Goal: Task Accomplishment & Management: Use online tool/utility

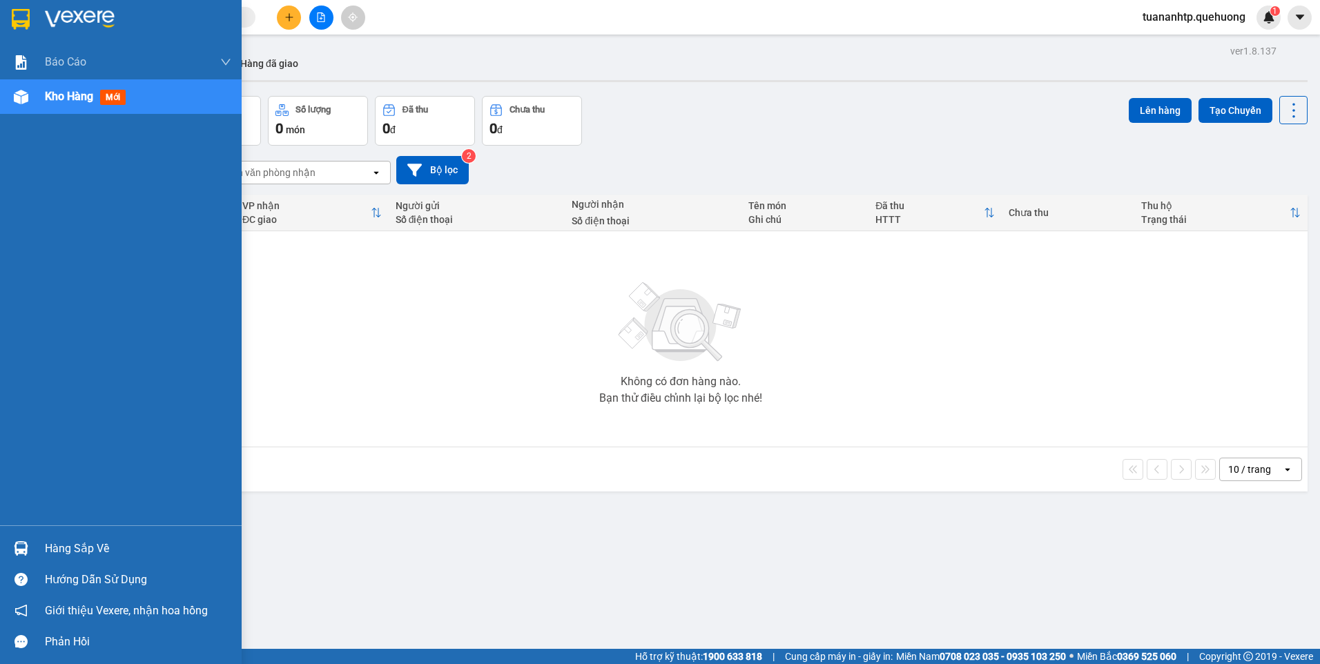
click at [92, 551] on div "Hàng sắp về" at bounding box center [138, 548] width 186 height 21
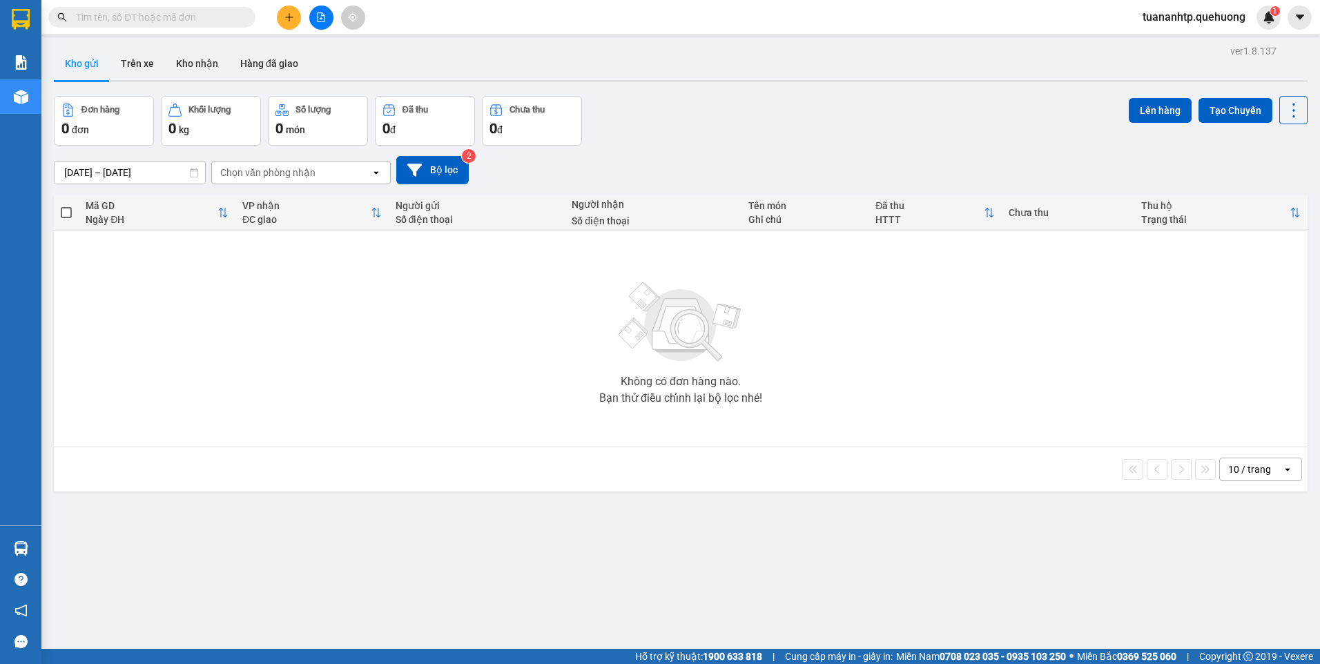
click at [259, 274] on section "Kết quả tìm kiếm ( 0 ) Bộ lọc No Data tuananhtp.quehuong 1 Báo cáo Báo cáo dòng…" at bounding box center [660, 332] width 1320 height 664
click at [320, 26] on button at bounding box center [321, 18] width 24 height 24
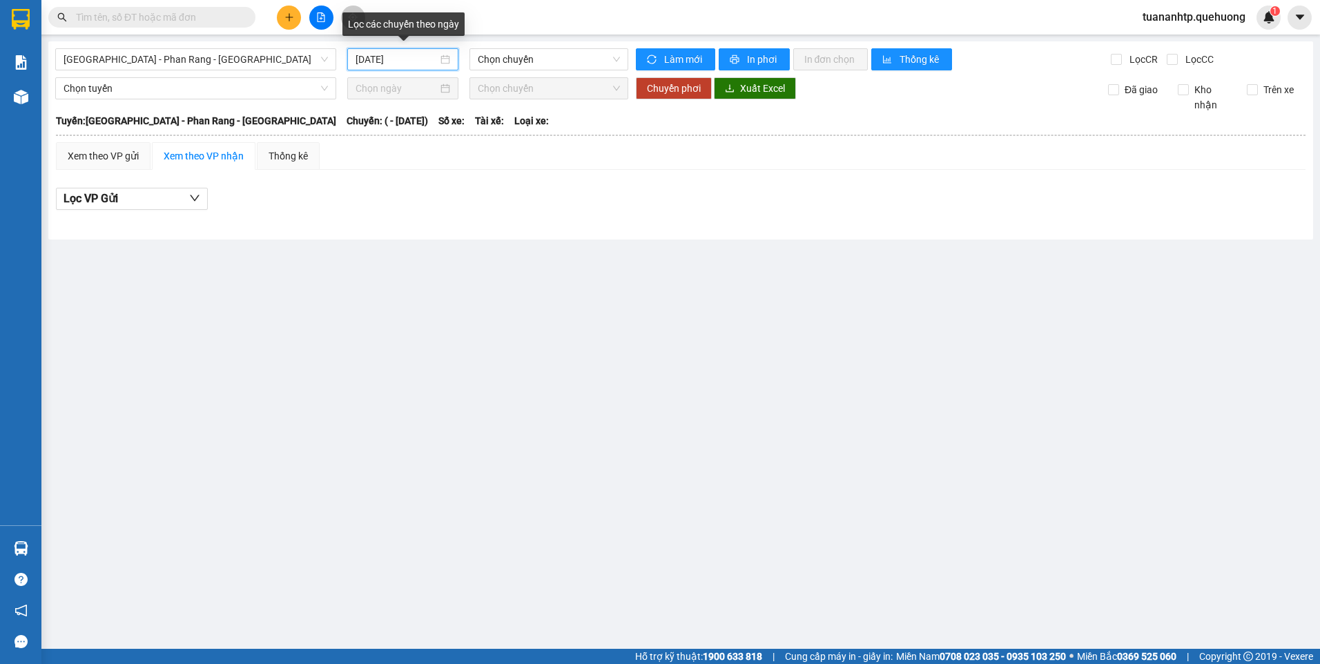
click at [383, 57] on input "[DATE]" at bounding box center [395, 59] width 81 height 15
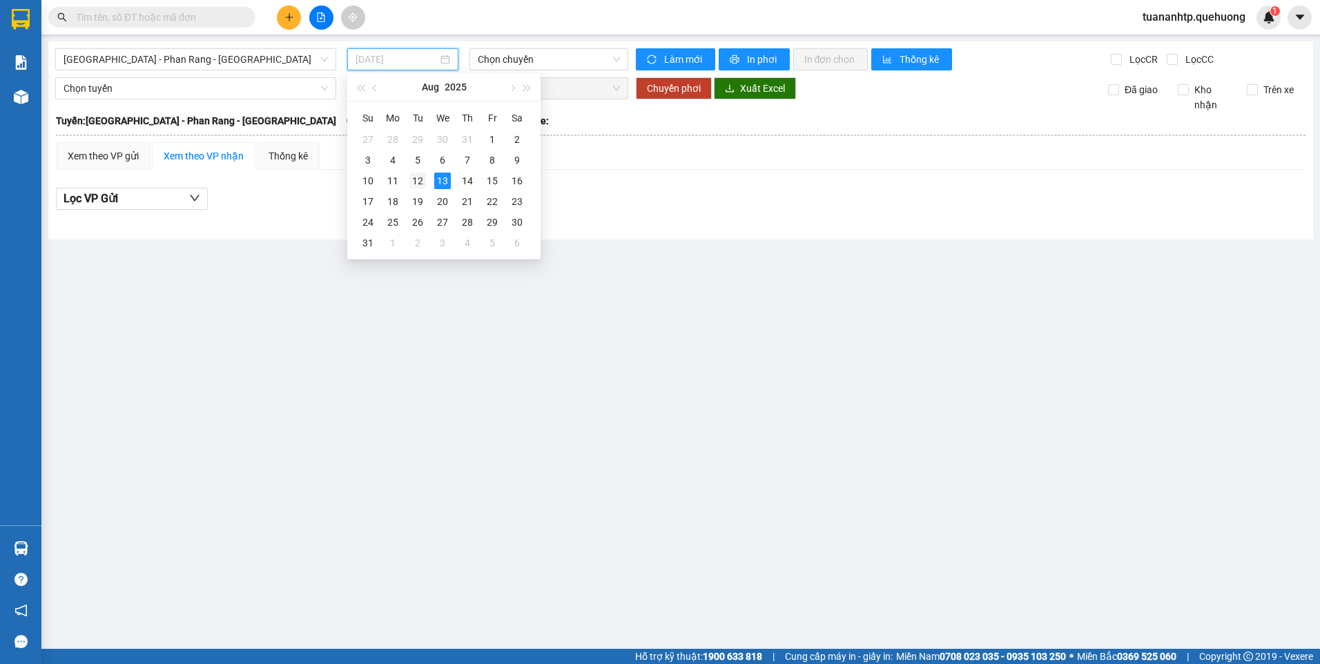
click at [422, 178] on div "12" at bounding box center [417, 181] width 17 height 17
type input "[DATE]"
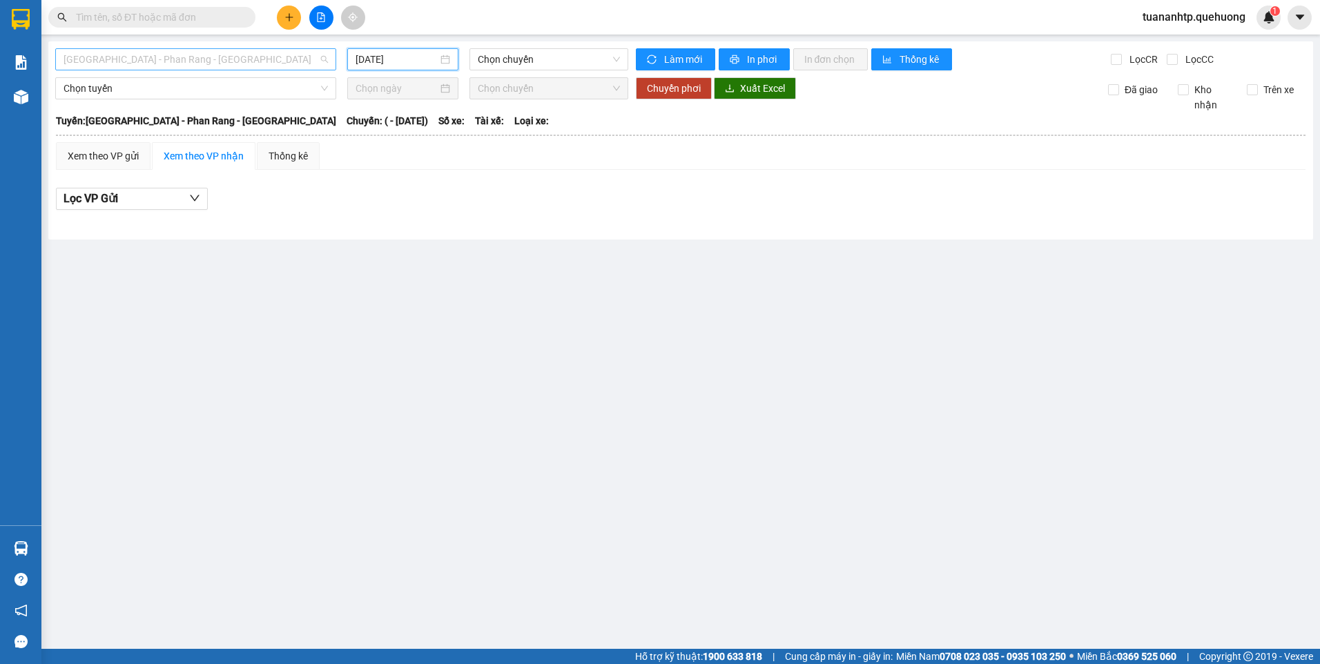
click at [198, 65] on span "[GEOGRAPHIC_DATA] - Phan Rang - [GEOGRAPHIC_DATA]" at bounding box center [196, 59] width 264 height 21
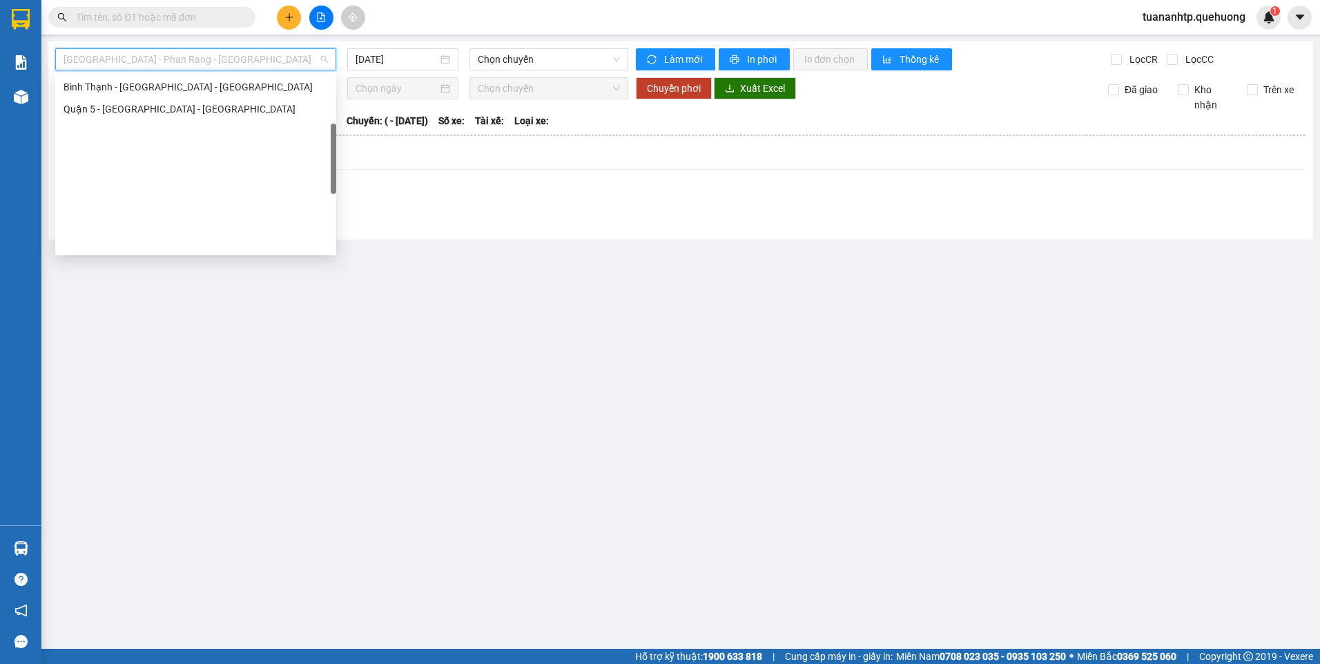
scroll to position [345, 0]
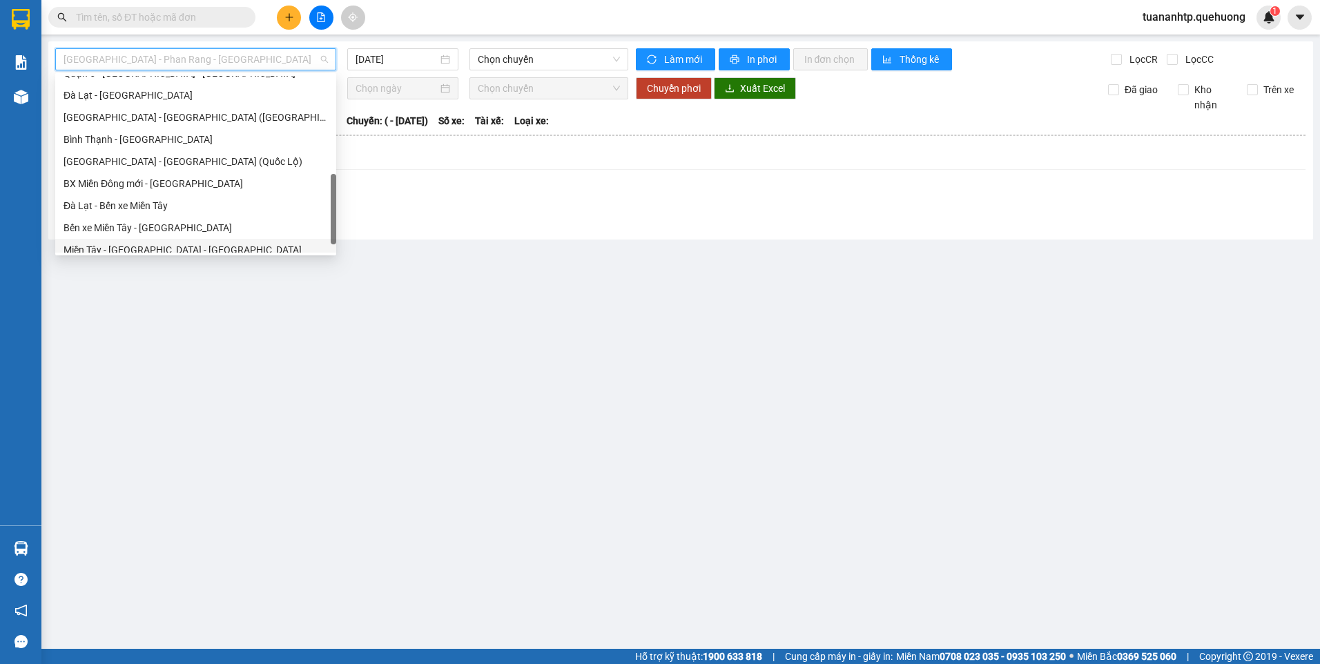
click at [149, 247] on div "Miền Tây - [GEOGRAPHIC_DATA] - [GEOGRAPHIC_DATA]" at bounding box center [196, 249] width 264 height 15
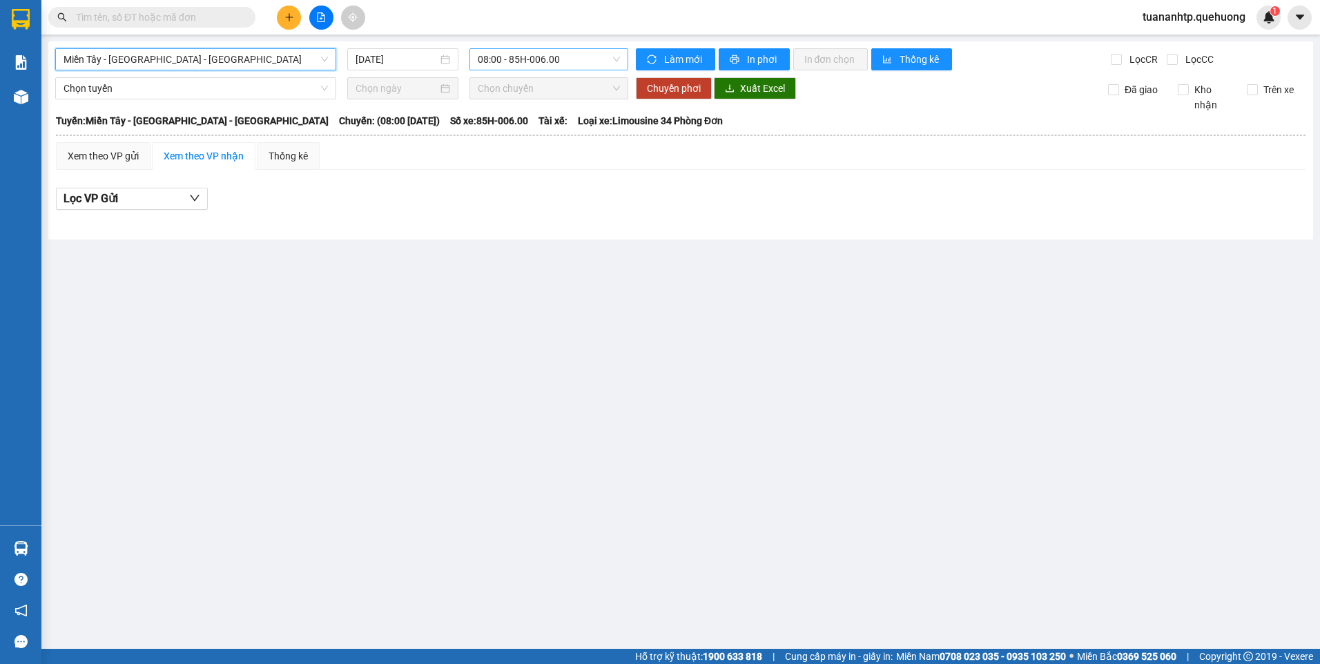
click at [522, 57] on span "08:00 - 85H-006.00" at bounding box center [549, 59] width 143 height 21
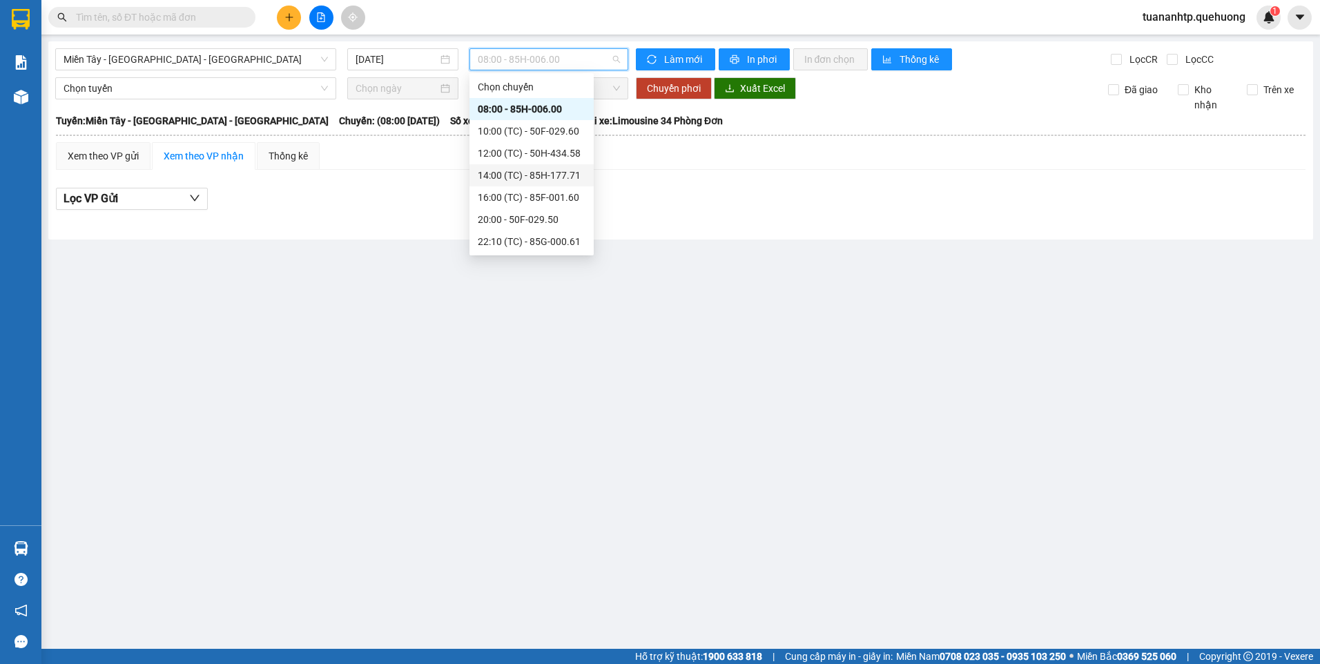
click at [535, 179] on div "14:00 (TC) - 85H-177.71" at bounding box center [532, 175] width 108 height 15
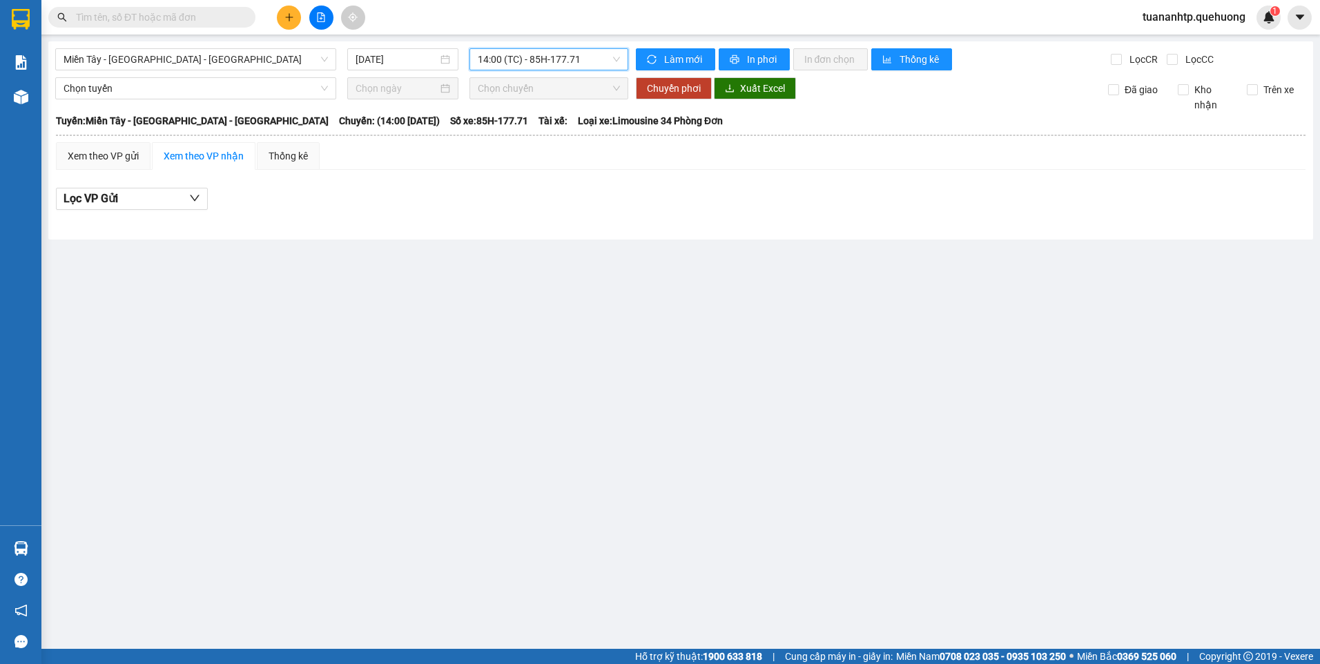
click at [559, 64] on span "14:00 (TC) - 85H-177.71" at bounding box center [549, 59] width 143 height 21
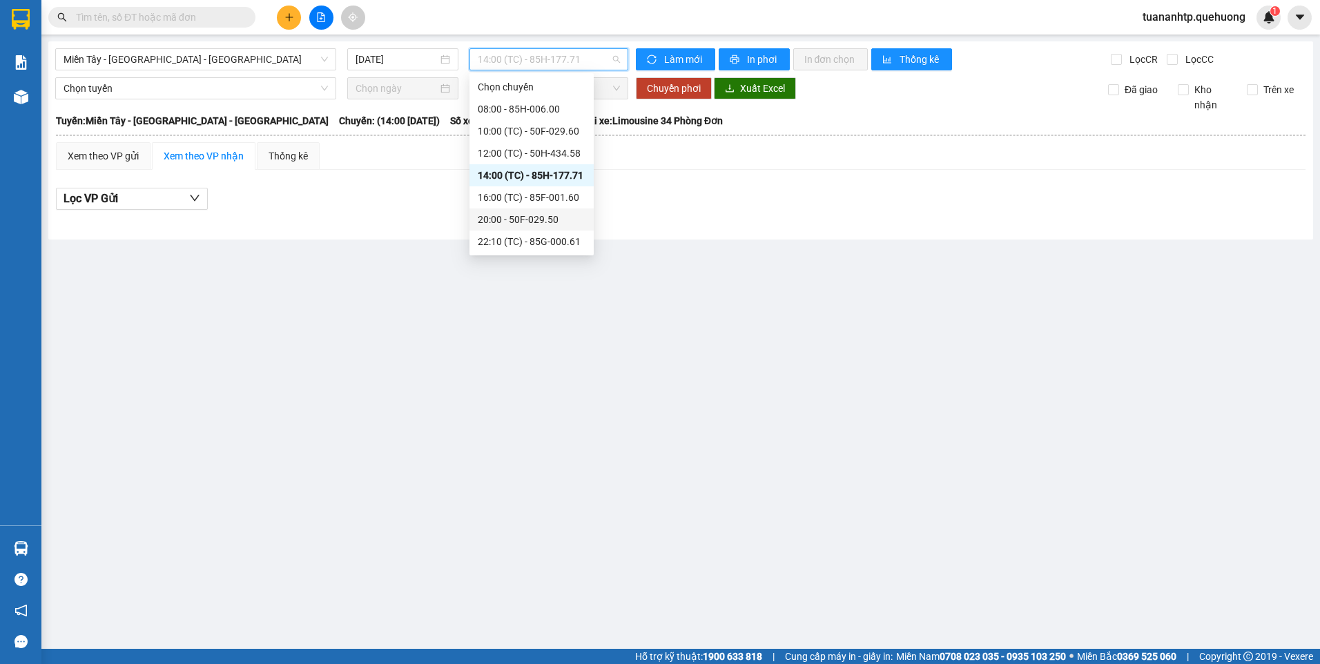
click at [543, 221] on div "20:00 - 50F-029.50" at bounding box center [532, 219] width 108 height 15
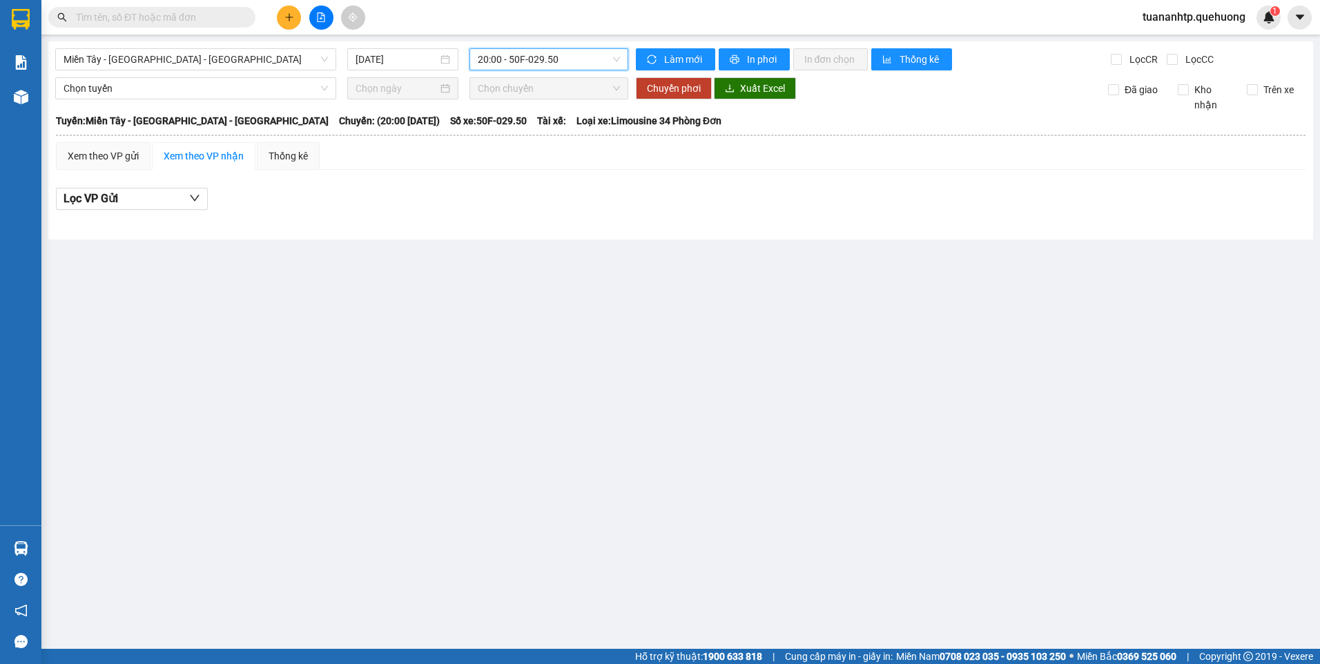
click at [560, 59] on span "20:00 - 50F-029.50" at bounding box center [549, 59] width 143 height 21
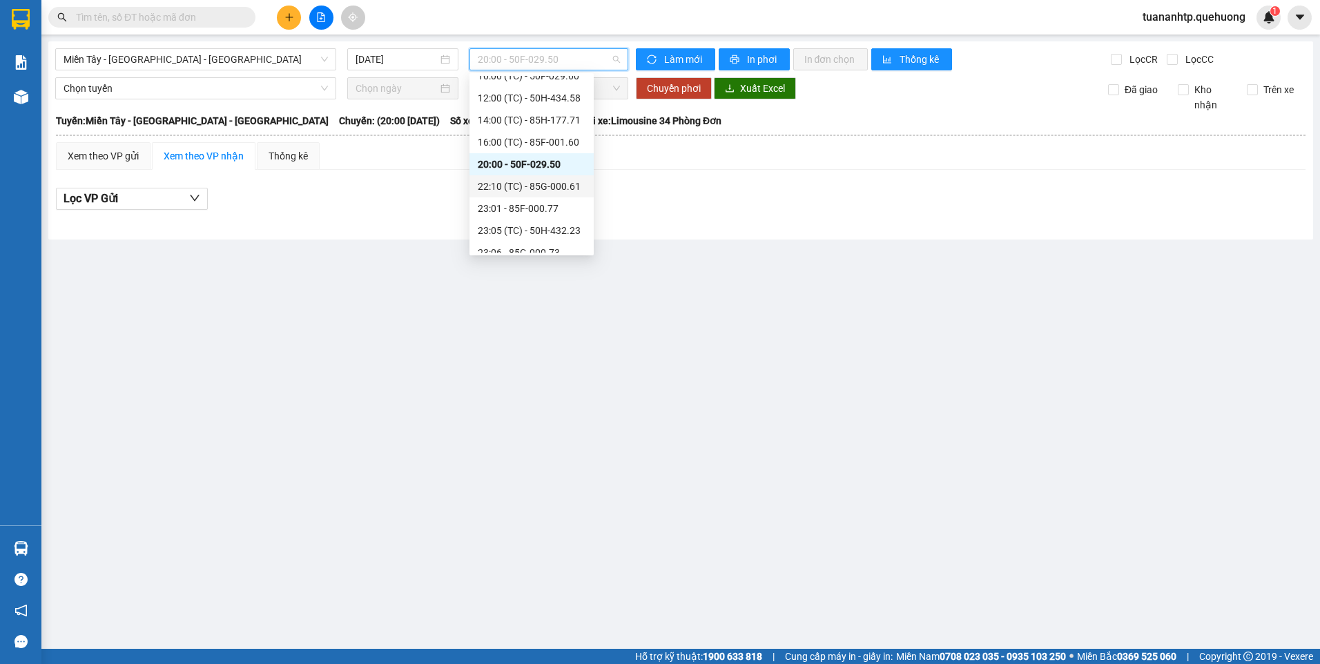
scroll to position [133, 0]
click at [547, 193] on div "23:07 (TC) - 50F-021.61" at bounding box center [532, 197] width 108 height 15
click at [569, 64] on span "23:07 (TC) - 50F-021.61" at bounding box center [549, 59] width 143 height 21
click at [549, 150] on div "12:00 (TC) - 50H-434.58" at bounding box center [532, 153] width 108 height 15
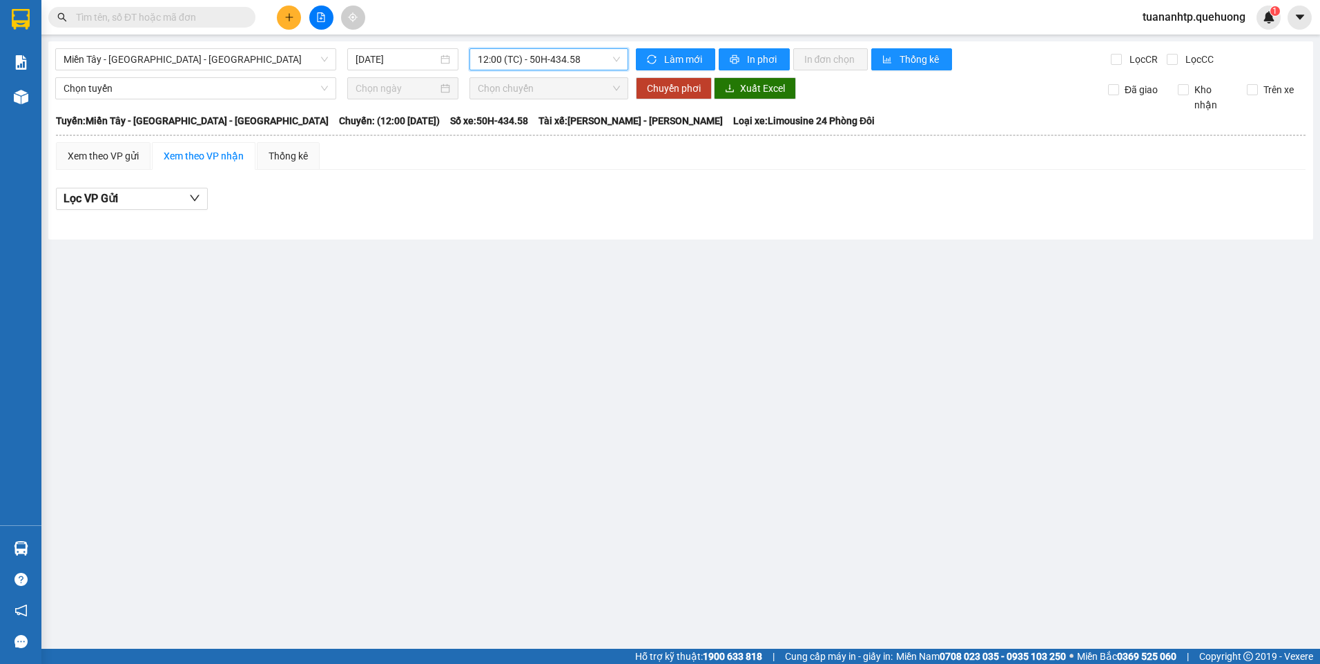
click at [593, 61] on span "12:00 (TC) - 50H-434.58" at bounding box center [549, 59] width 143 height 21
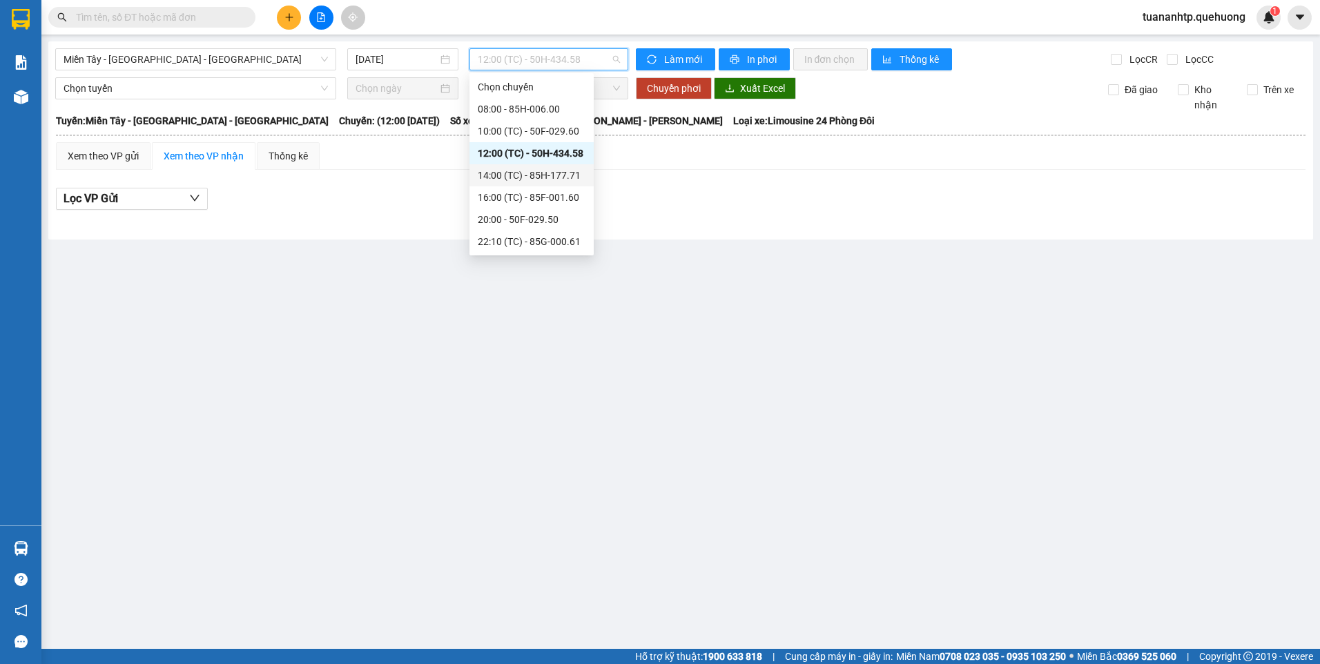
click at [543, 180] on div "14:00 (TC) - 85H-177.71" at bounding box center [532, 175] width 108 height 15
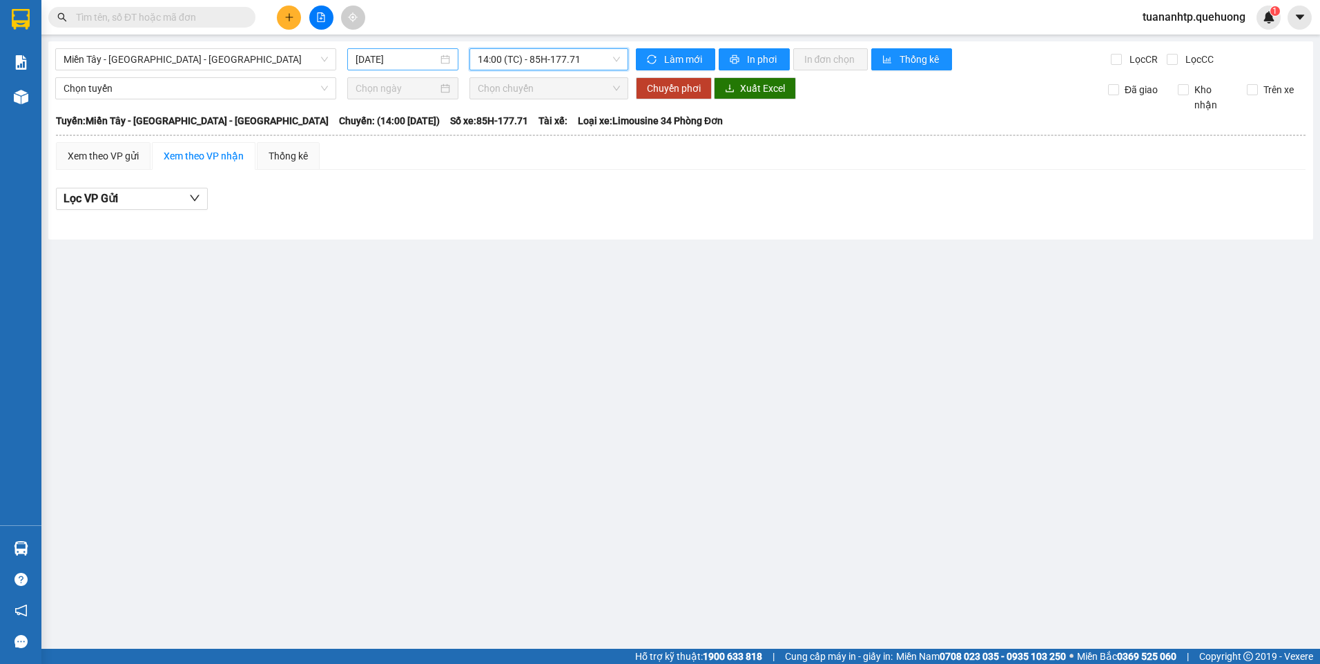
click at [409, 61] on input "[DATE]" at bounding box center [395, 59] width 81 height 15
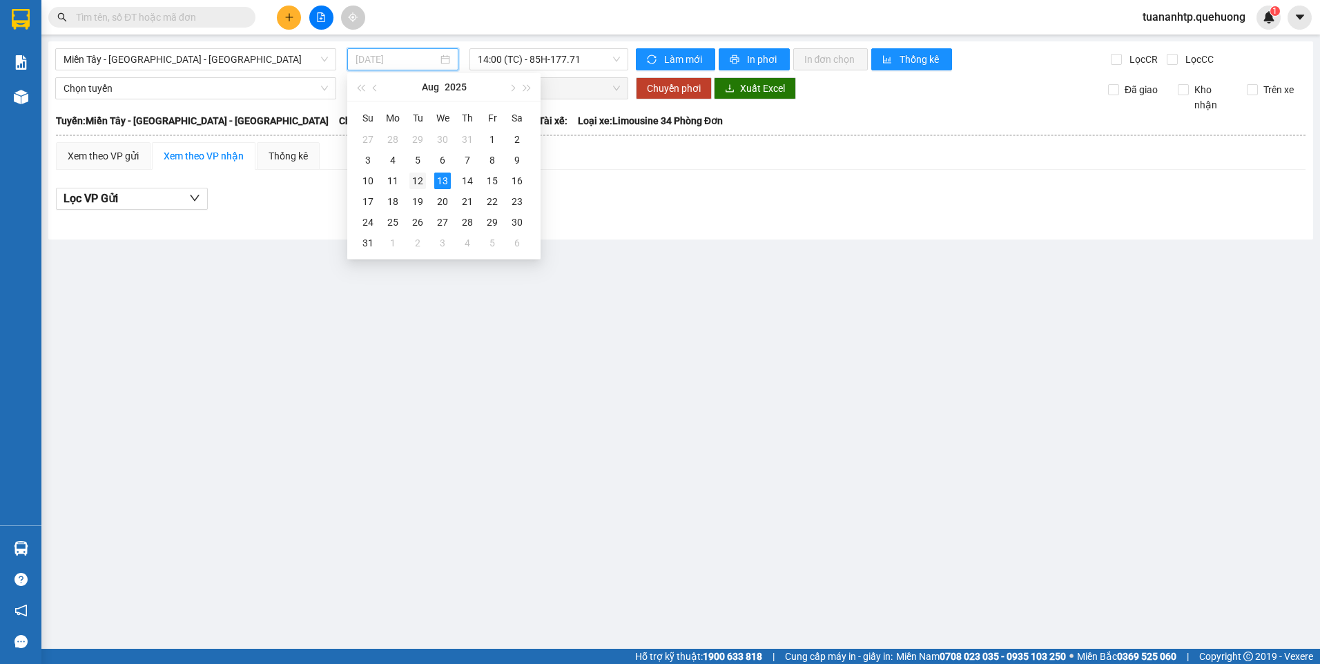
click at [421, 175] on div "12" at bounding box center [417, 181] width 17 height 17
type input "[DATE]"
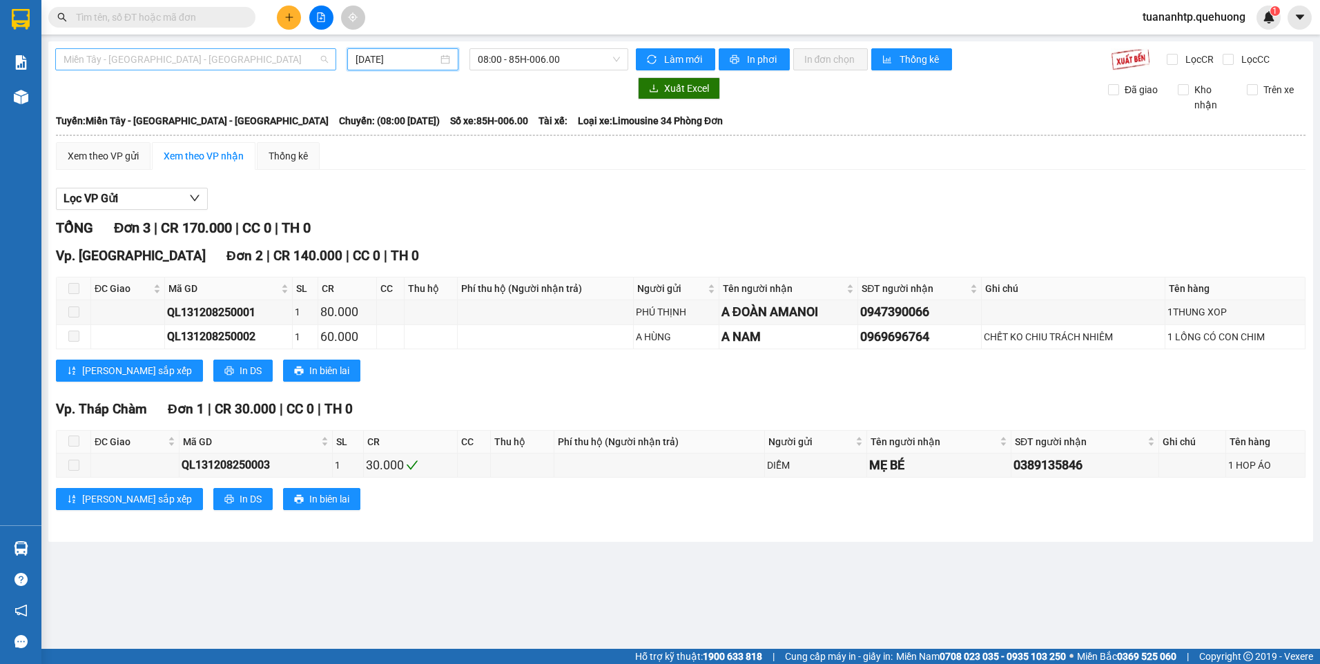
scroll to position [353, 0]
click at [264, 51] on span "Miền Tây - [GEOGRAPHIC_DATA] - [GEOGRAPHIC_DATA]" at bounding box center [196, 59] width 264 height 21
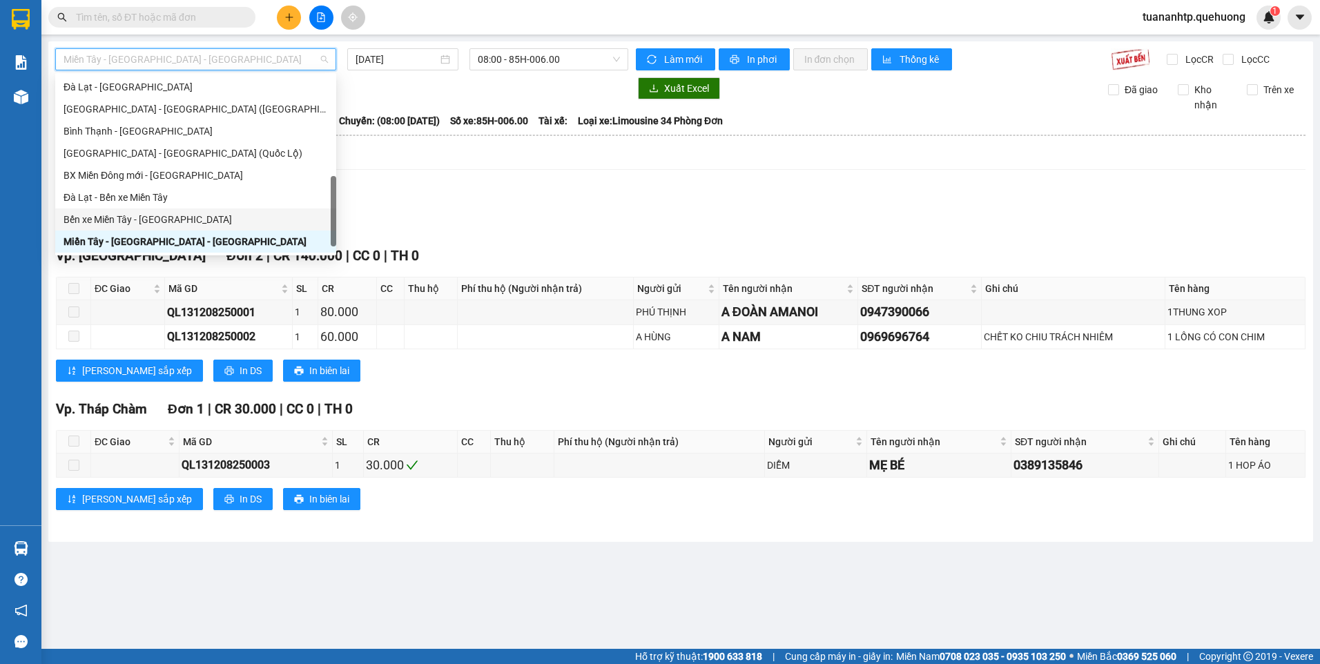
scroll to position [375, 0]
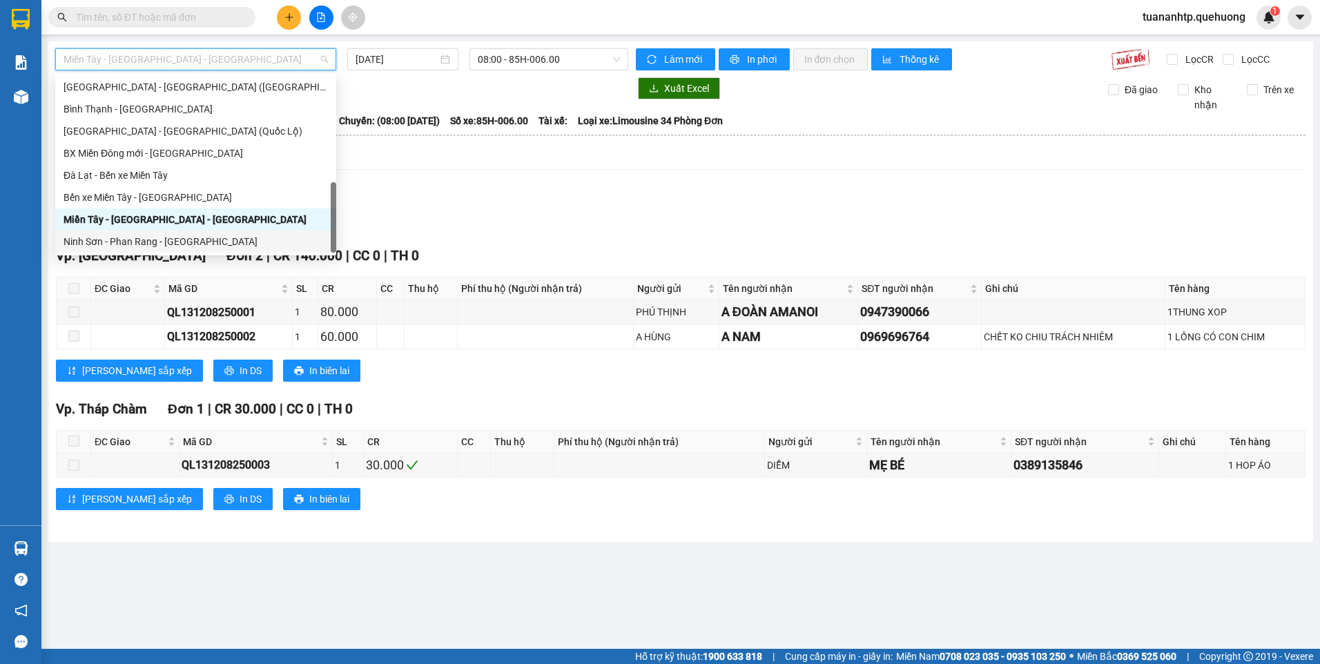
click at [160, 243] on div "Ninh Sơn - Phan Rang - [GEOGRAPHIC_DATA]" at bounding box center [196, 241] width 264 height 15
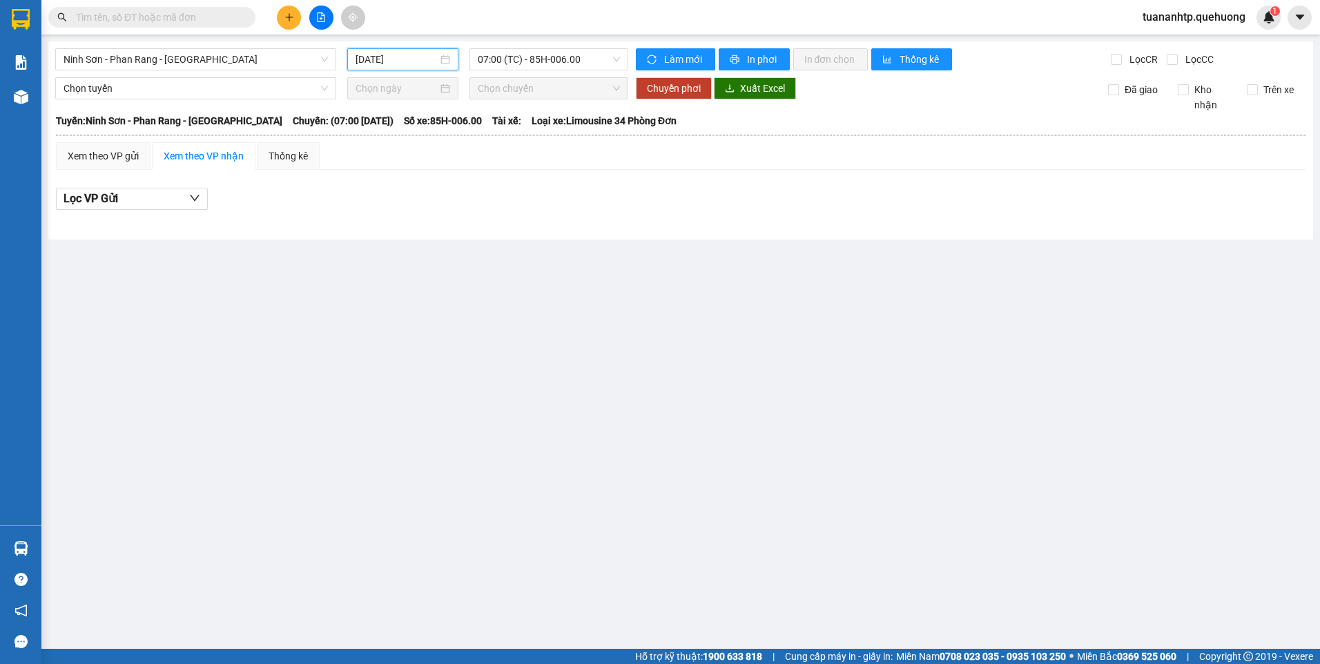
click at [422, 61] on input "[DATE]" at bounding box center [395, 59] width 81 height 15
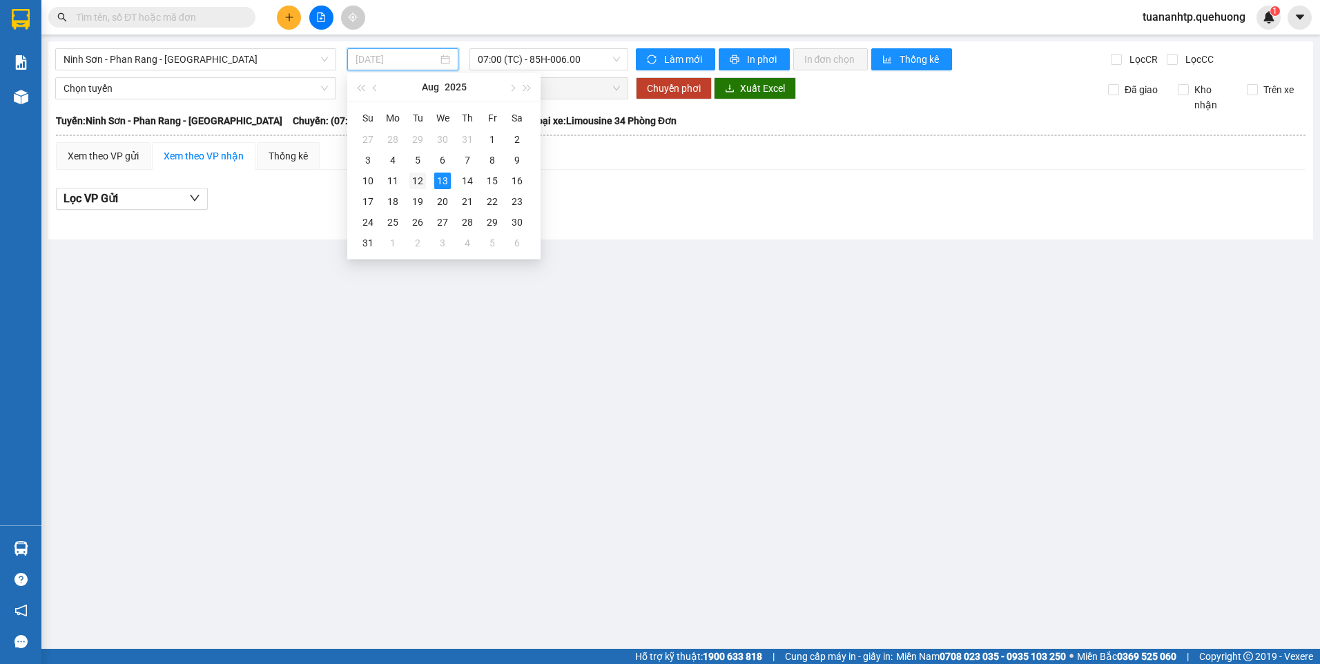
click at [422, 182] on div "12" at bounding box center [417, 181] width 17 height 17
type input "[DATE]"
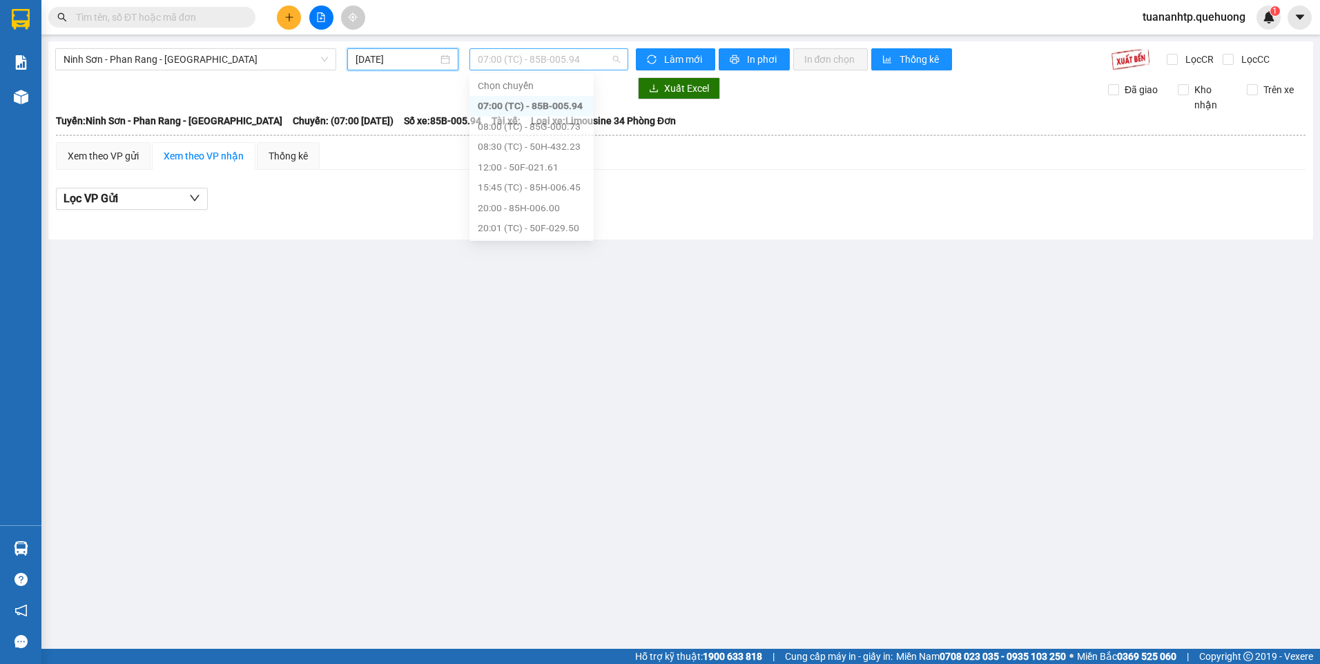
click at [542, 58] on span "07:00 (TC) - 85B-005.94" at bounding box center [549, 59] width 143 height 21
click at [557, 197] on div "22:00 - 85H-177.71" at bounding box center [532, 197] width 108 height 15
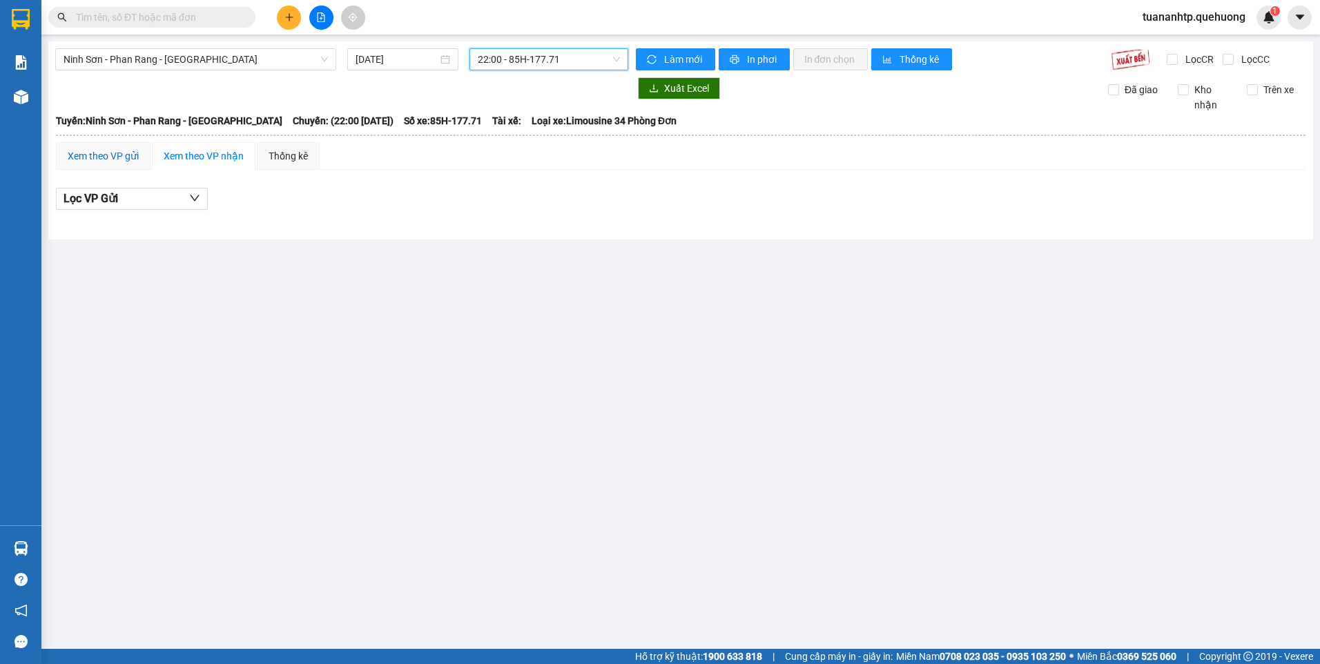
click at [130, 162] on div "Xem theo VP gửi" at bounding box center [103, 155] width 71 height 15
click at [193, 197] on icon "down" at bounding box center [194, 198] width 11 height 11
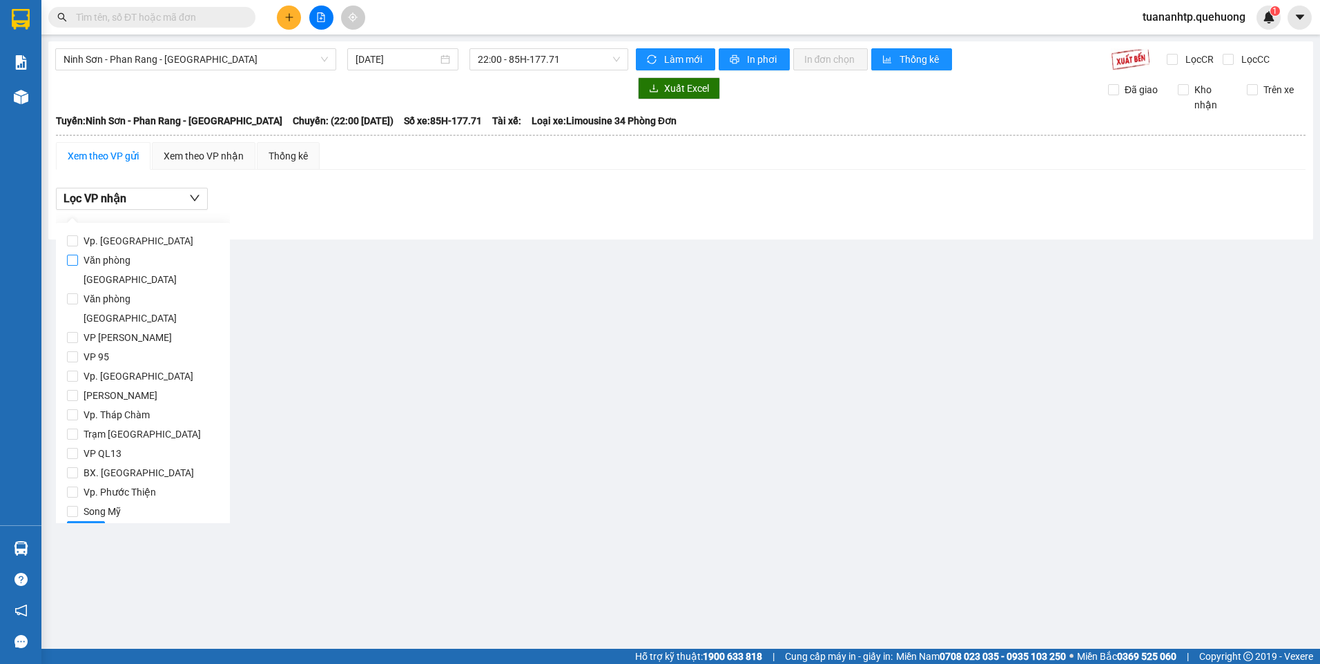
click at [141, 264] on span "Văn phòng [GEOGRAPHIC_DATA]" at bounding box center [148, 270] width 141 height 39
click at [78, 264] on input "Văn phòng [GEOGRAPHIC_DATA]" at bounding box center [72, 260] width 11 height 11
checkbox input "true"
click at [86, 525] on span "Lọc" at bounding box center [86, 532] width 16 height 15
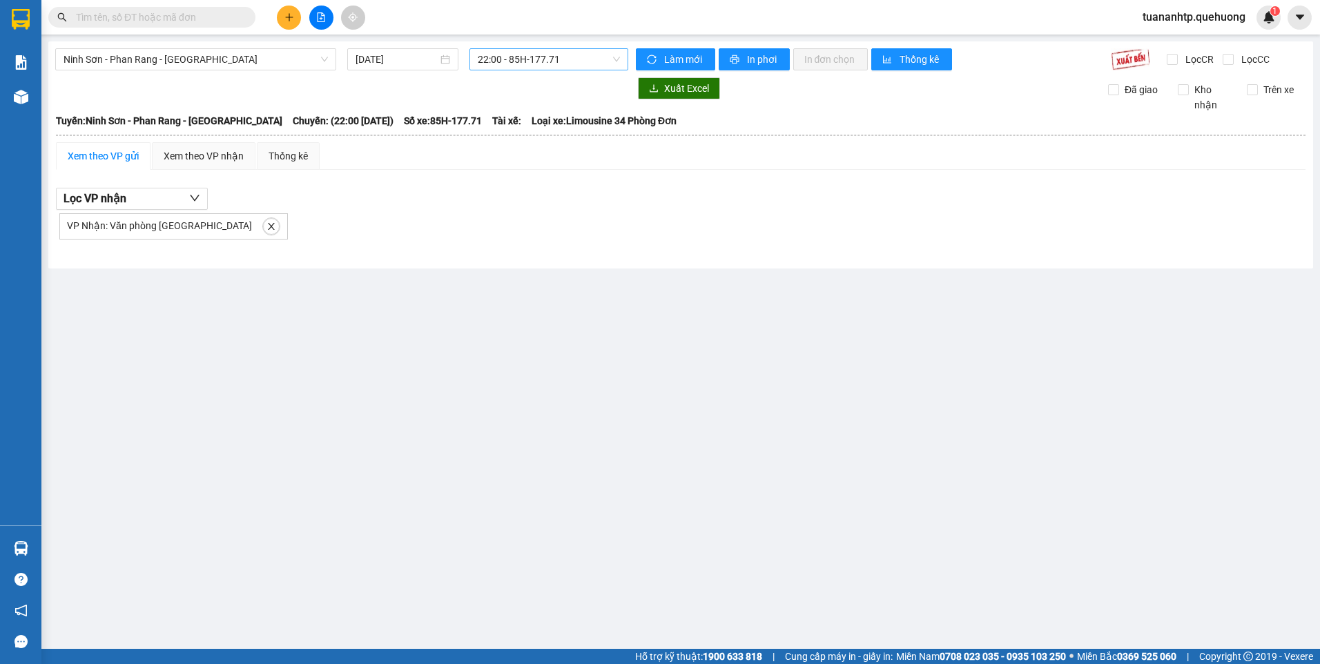
click at [545, 60] on span "22:00 - 85H-177.71" at bounding box center [549, 59] width 143 height 21
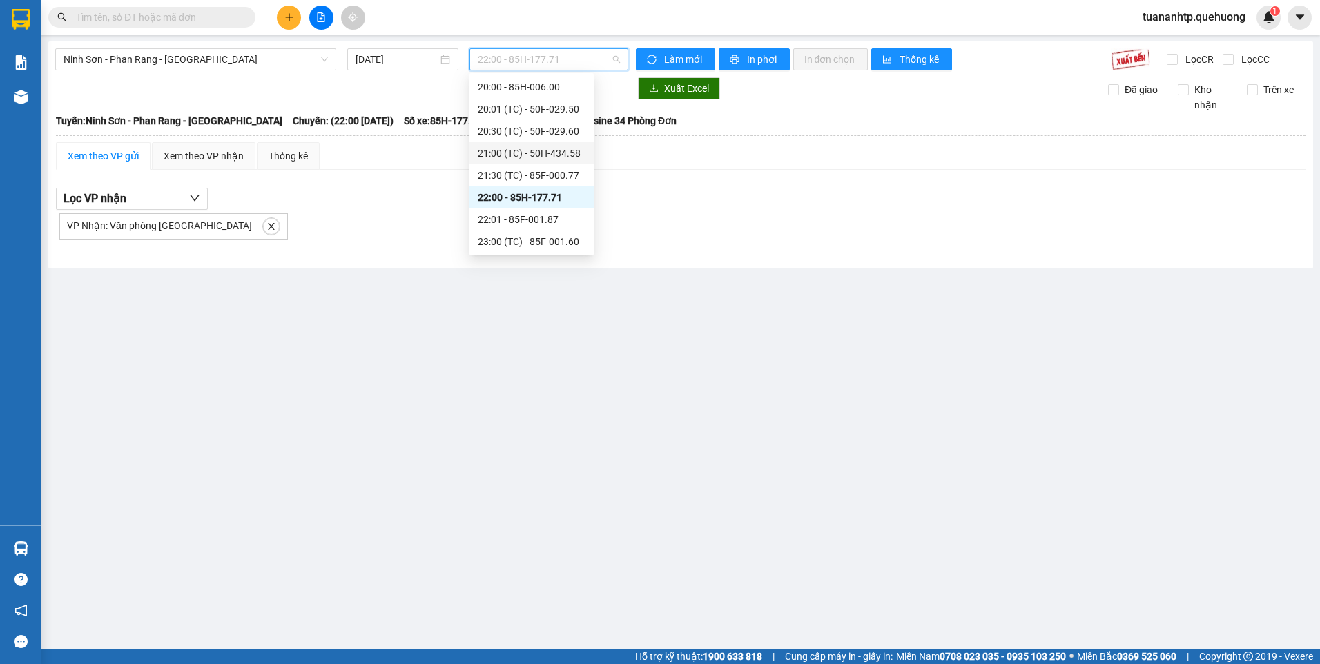
click at [560, 156] on div "21:00 (TC) - 50H-434.58" at bounding box center [532, 153] width 108 height 15
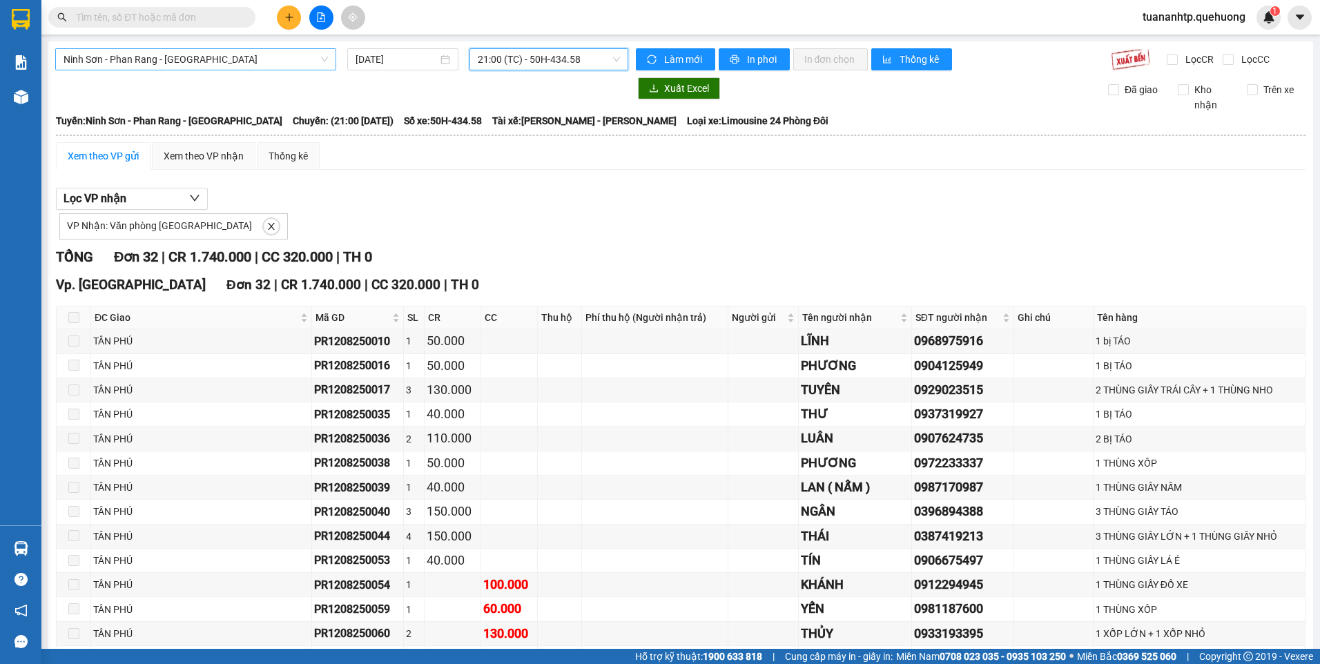
click at [208, 60] on span "Ninh Sơn - Phan Rang - [GEOGRAPHIC_DATA]" at bounding box center [196, 59] width 264 height 21
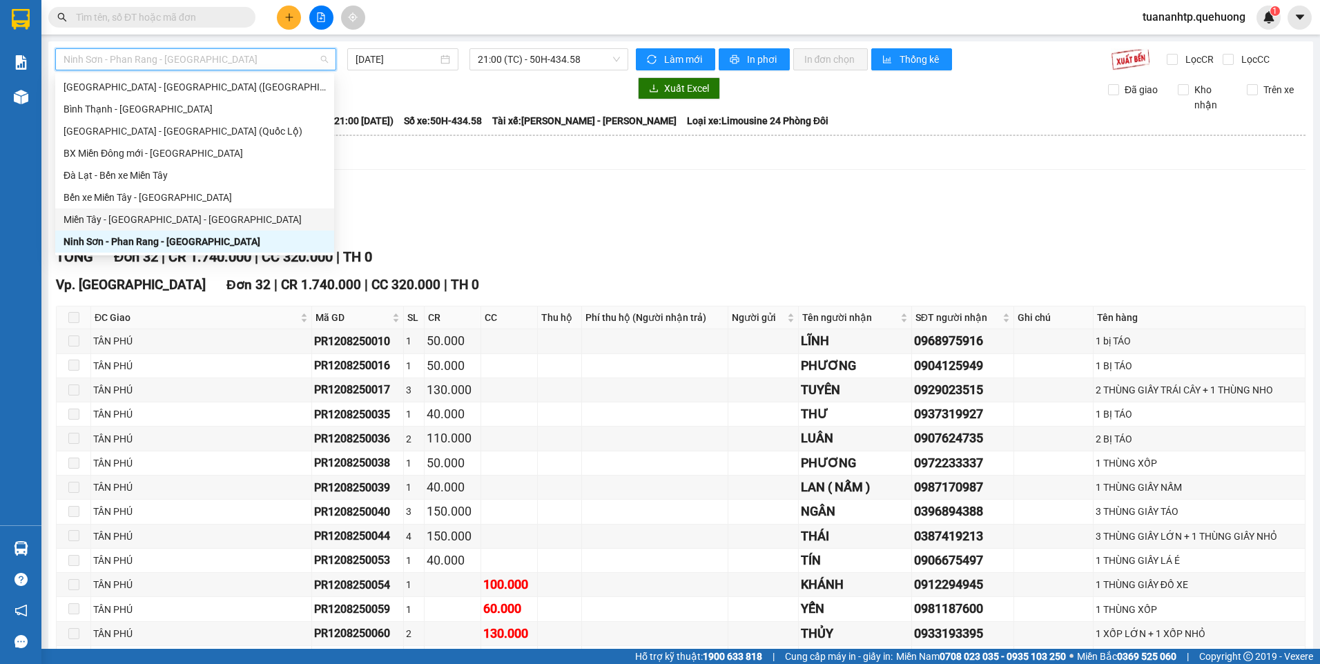
click at [114, 222] on div "Miền Tây - [GEOGRAPHIC_DATA] - [GEOGRAPHIC_DATA]" at bounding box center [195, 219] width 262 height 15
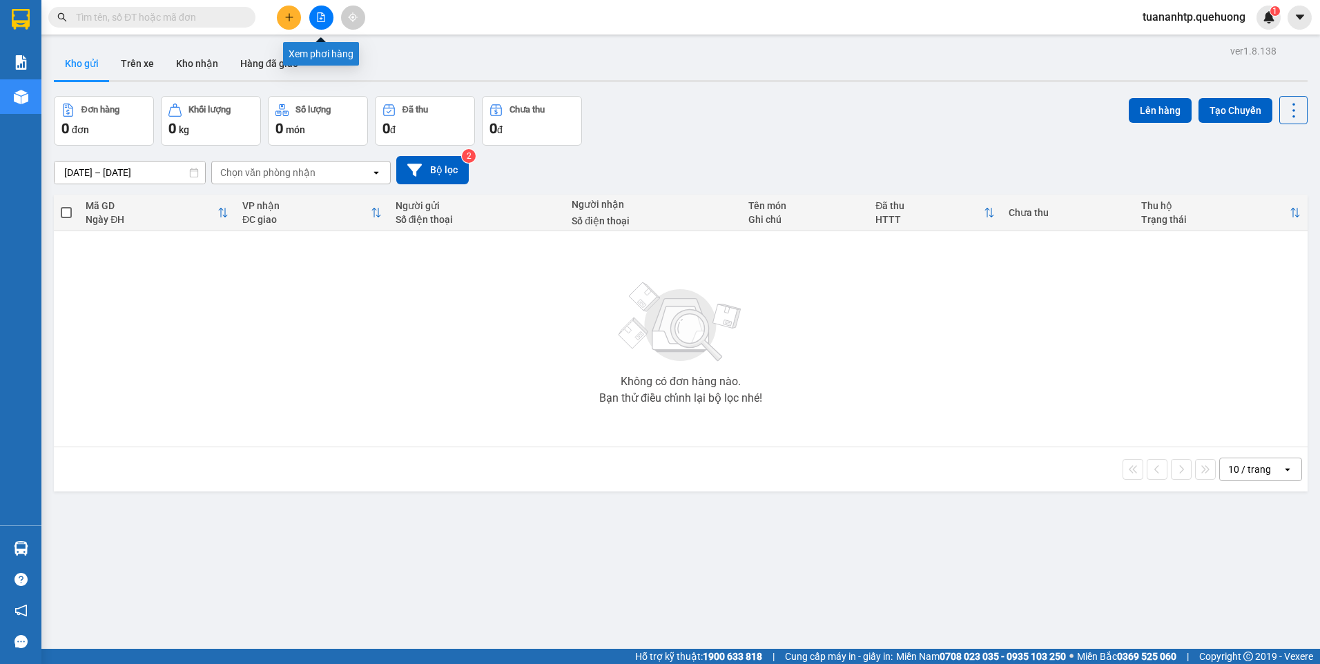
click at [325, 24] on button at bounding box center [321, 18] width 24 height 24
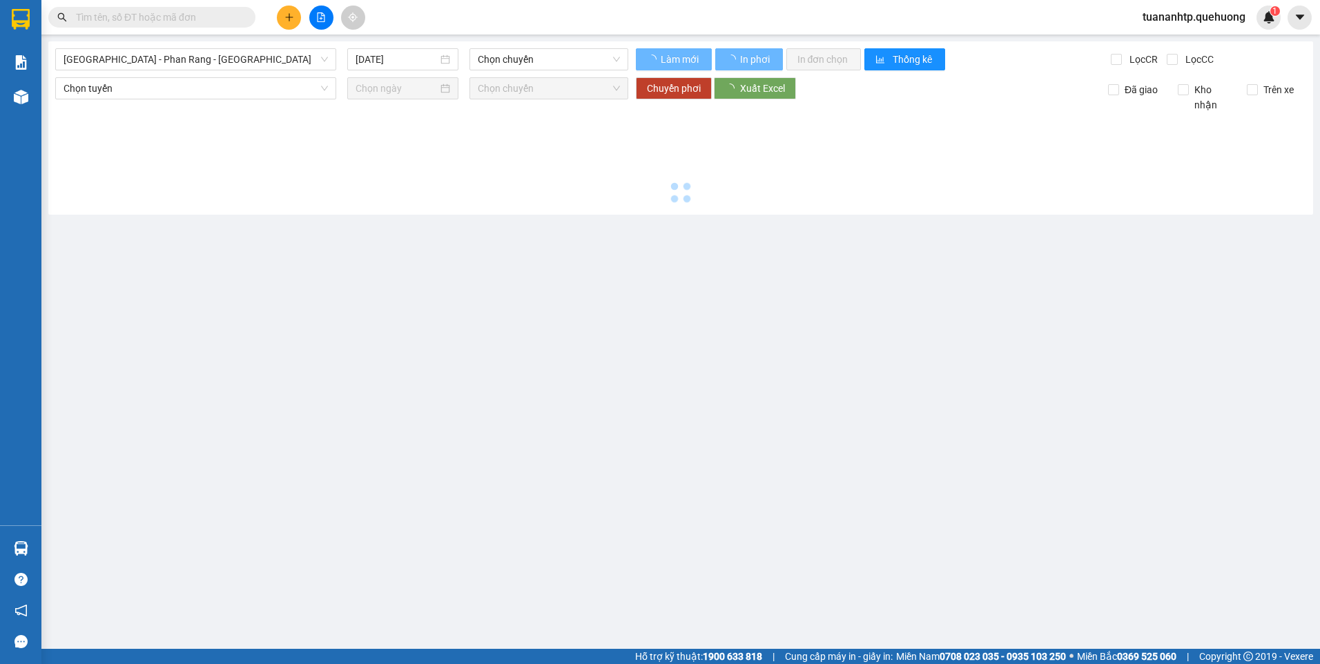
type input "[DATE]"
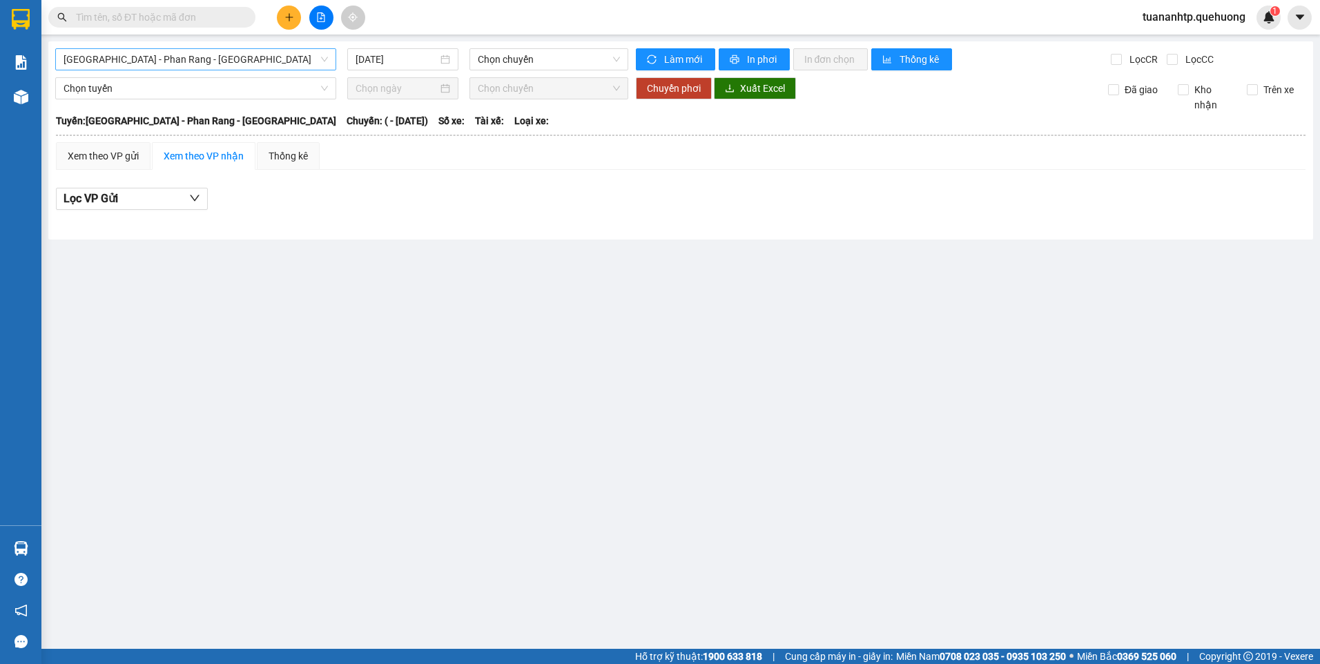
click at [195, 59] on span "[GEOGRAPHIC_DATA] - Phan Rang - [GEOGRAPHIC_DATA]" at bounding box center [196, 59] width 264 height 21
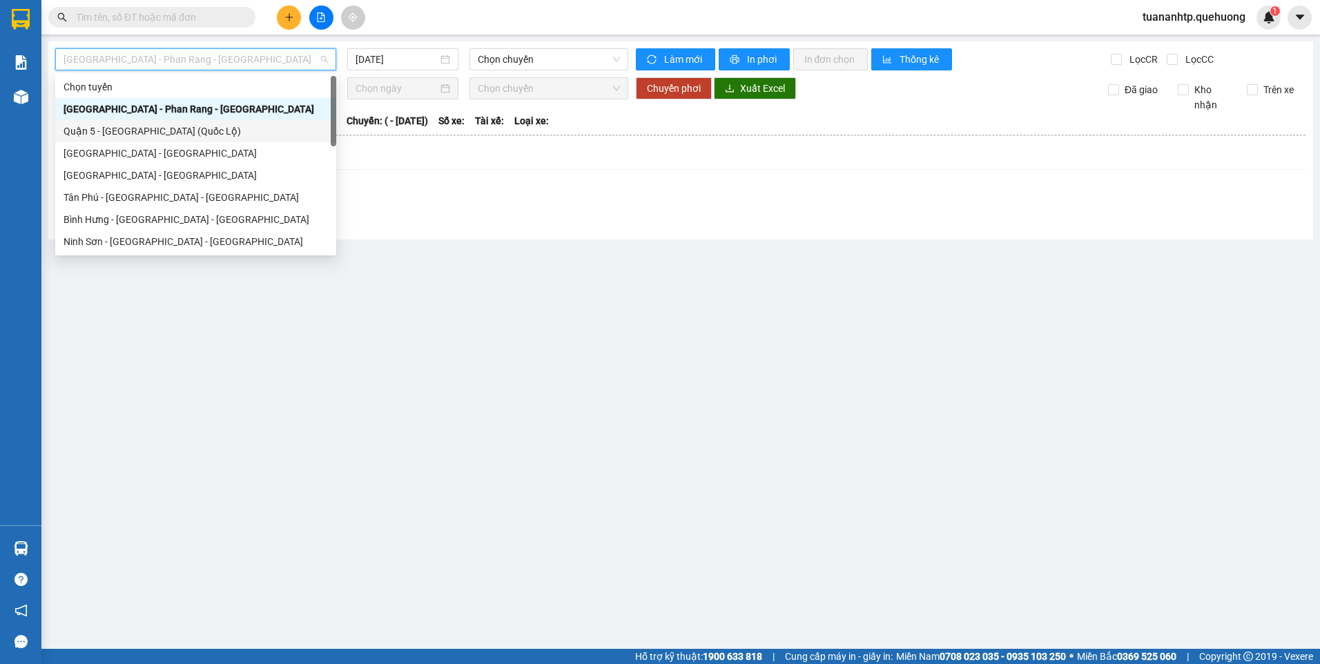
scroll to position [345, 0]
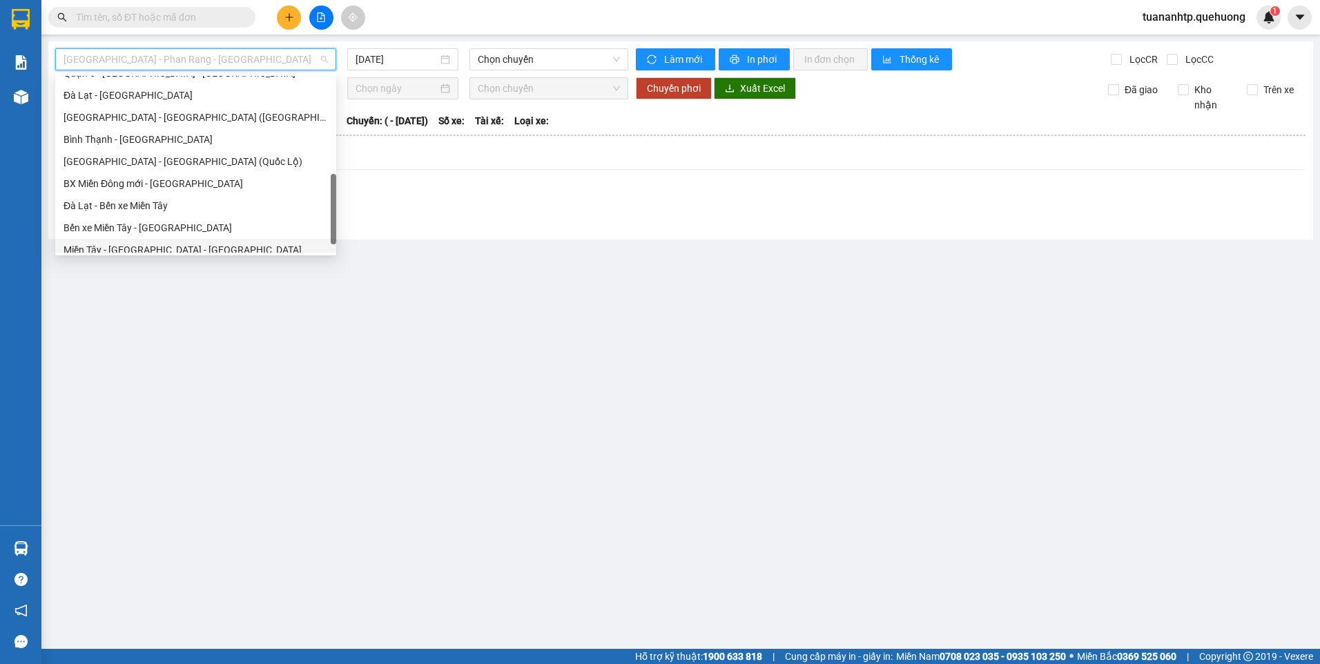
click at [157, 245] on div "Miền Tây - [GEOGRAPHIC_DATA] - [GEOGRAPHIC_DATA]" at bounding box center [196, 249] width 264 height 15
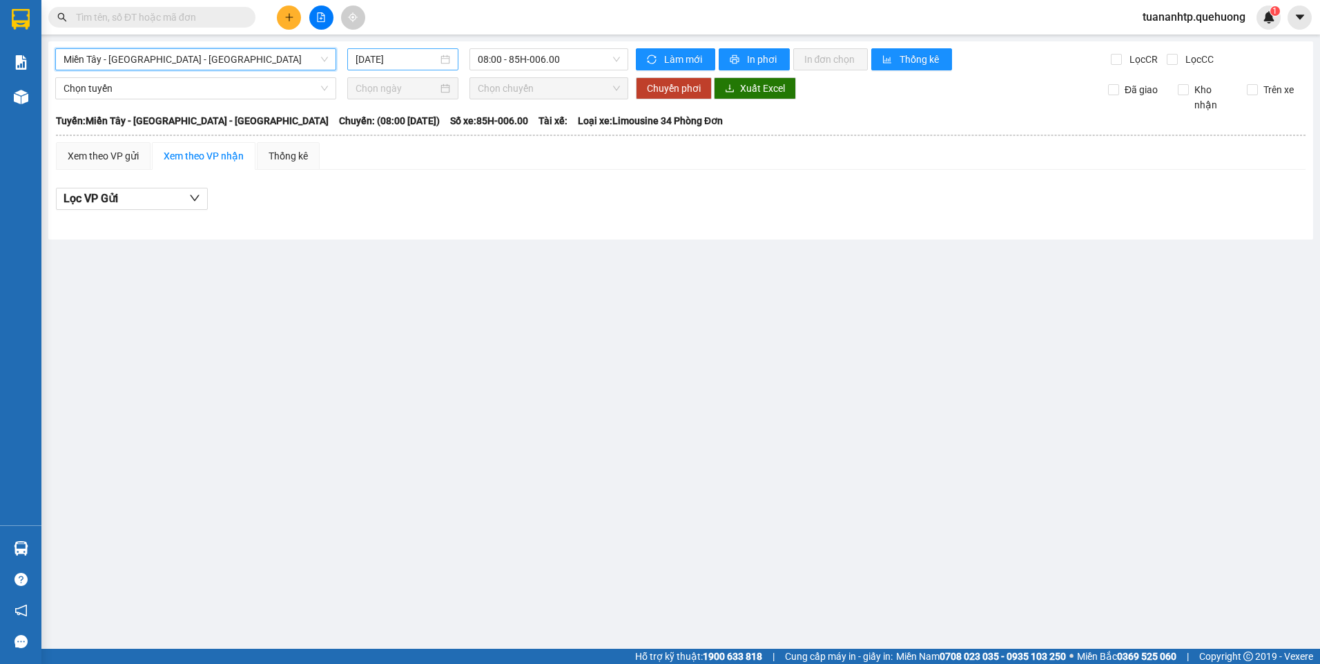
click at [400, 61] on input "[DATE]" at bounding box center [395, 59] width 81 height 15
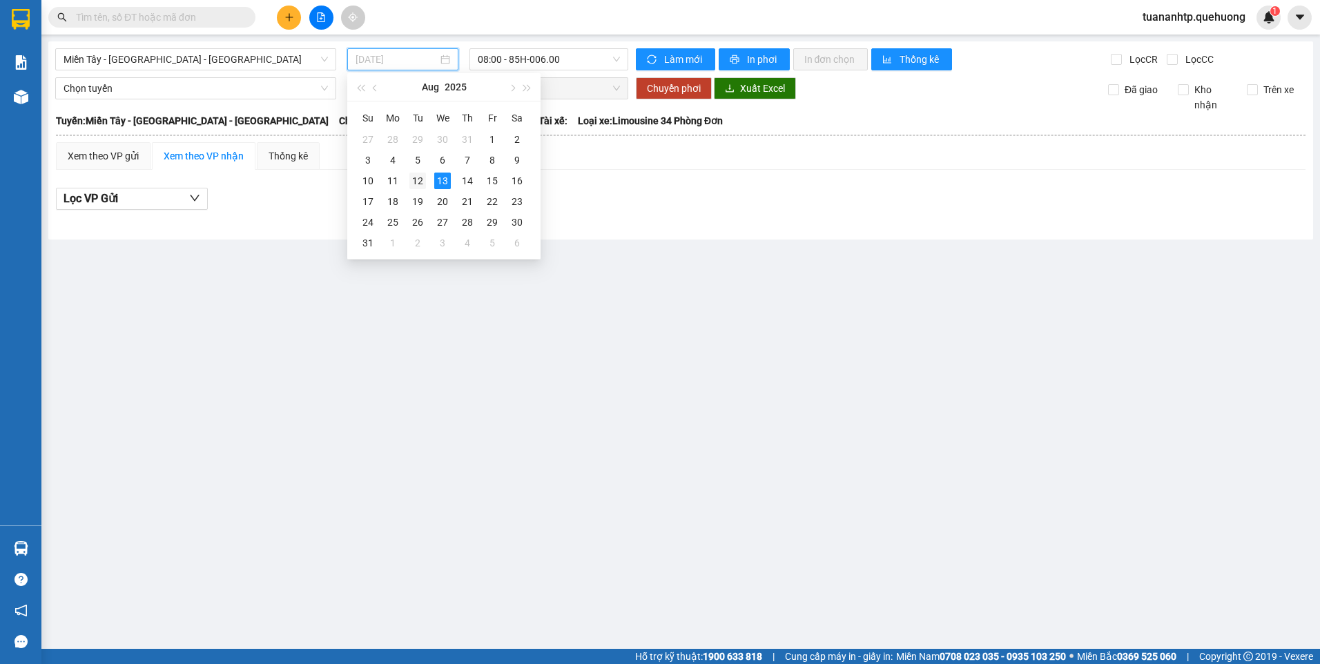
click at [417, 179] on div "12" at bounding box center [417, 181] width 17 height 17
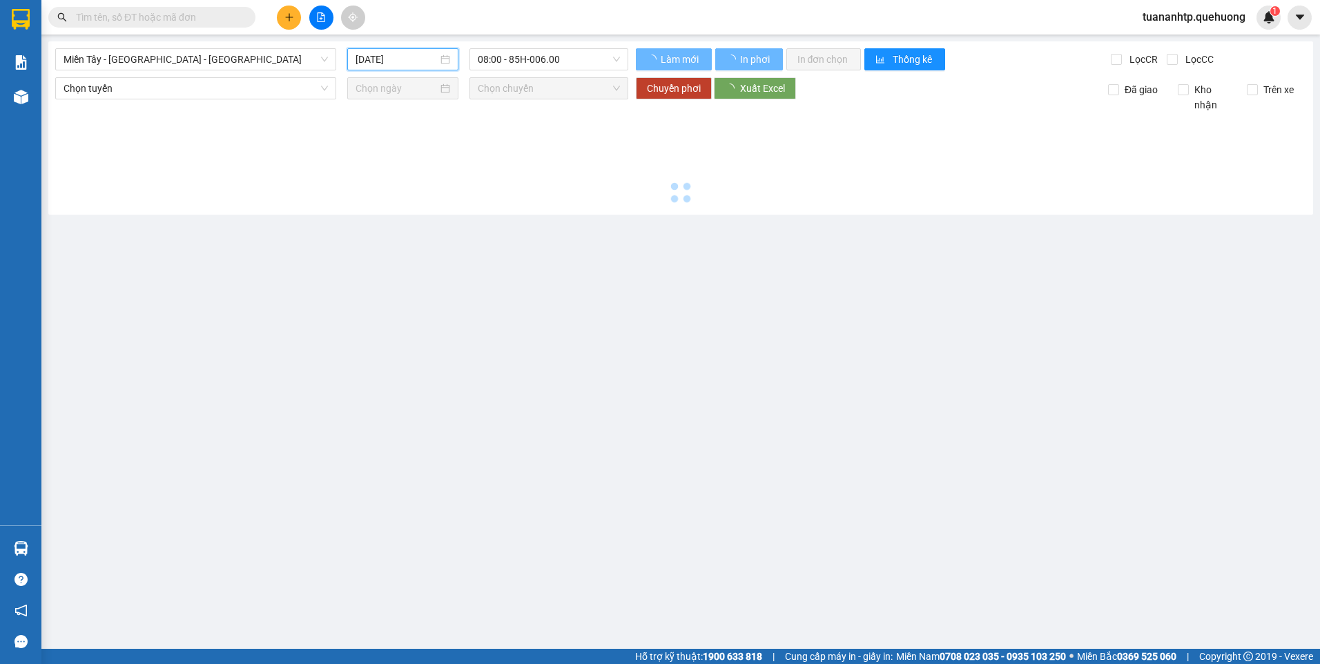
type input "[DATE]"
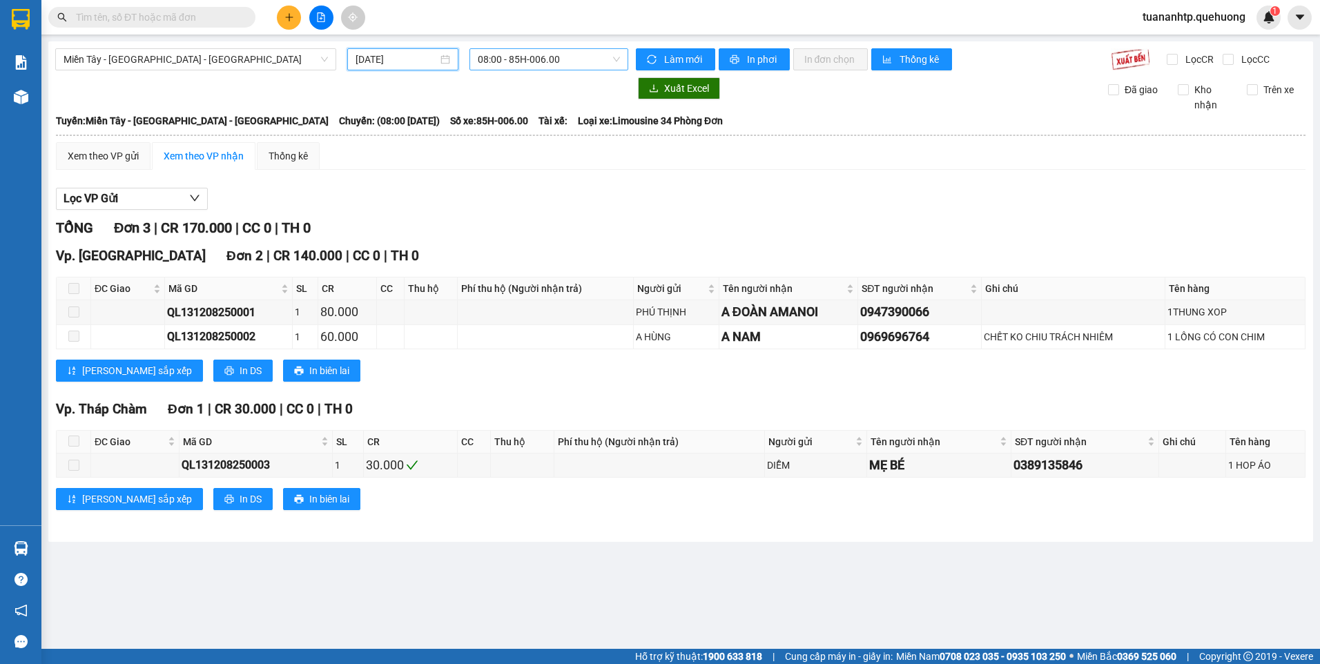
click at [554, 59] on span "08:00 - 85H-006.00" at bounding box center [549, 59] width 143 height 21
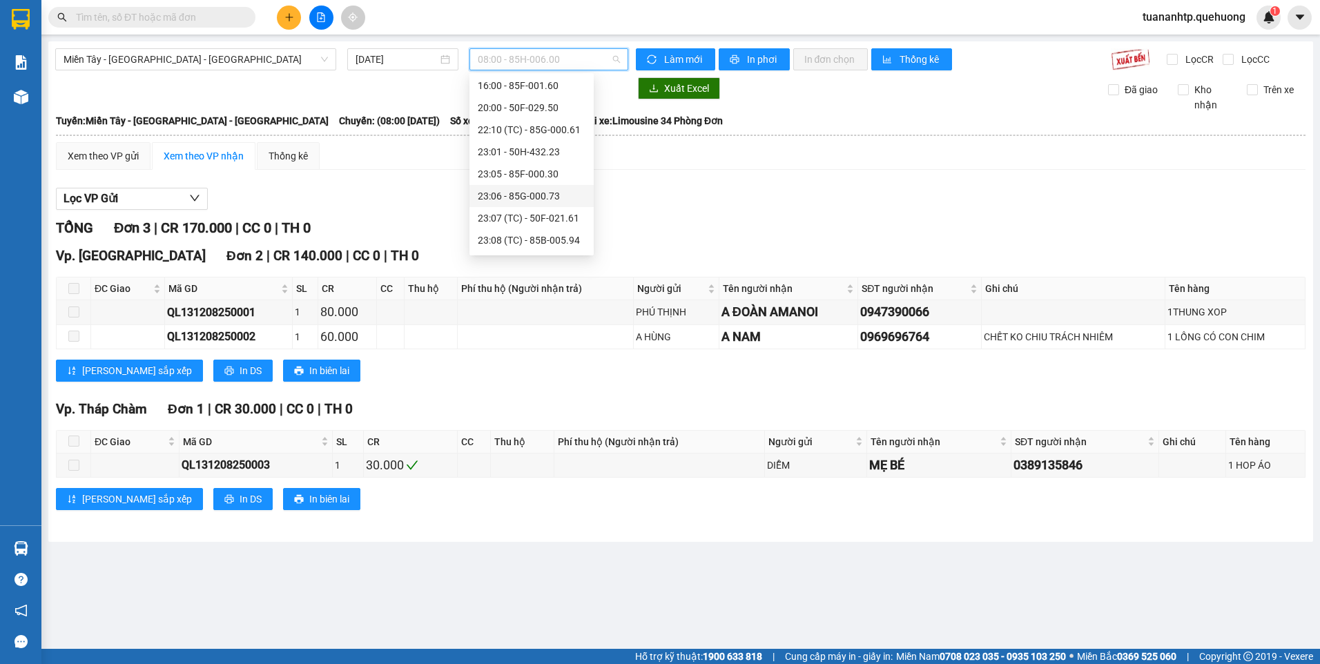
scroll to position [133, 0]
click at [528, 203] on div "23:07 (TC) - 50F-021.61" at bounding box center [532, 197] width 108 height 15
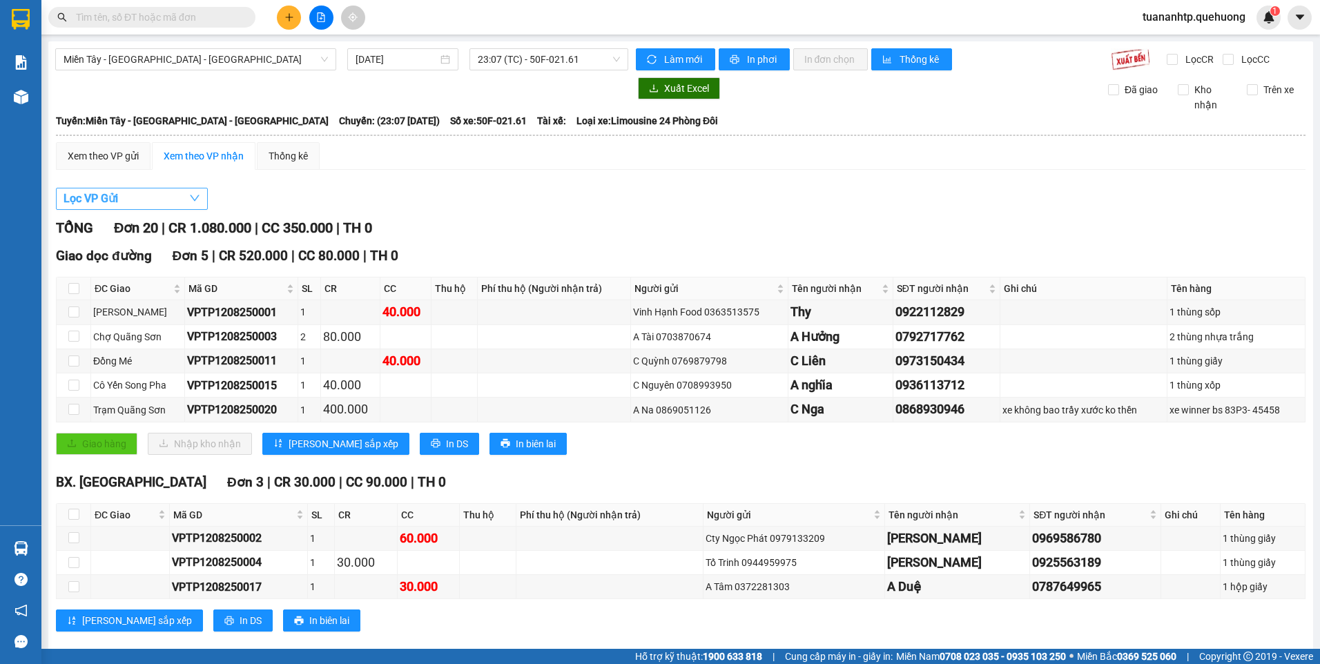
click at [147, 204] on button "Lọc VP Gửi" at bounding box center [132, 199] width 152 height 22
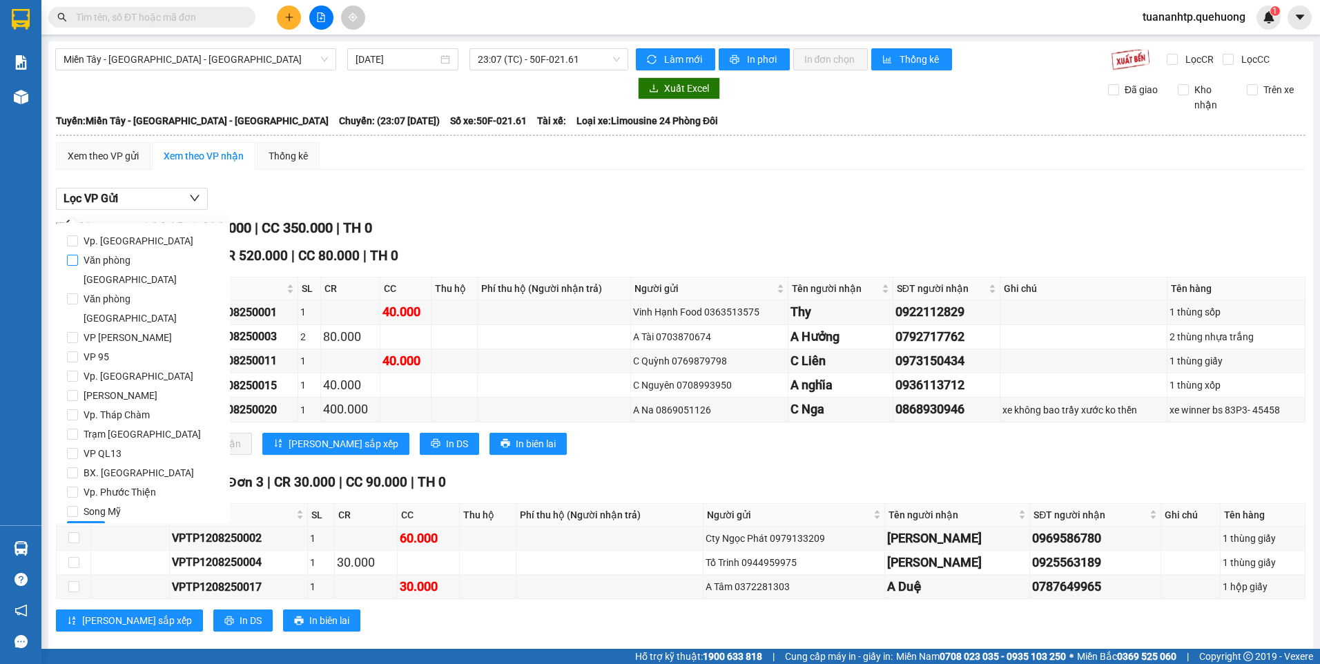
click at [140, 262] on span "Văn phòng [GEOGRAPHIC_DATA]" at bounding box center [148, 270] width 141 height 39
click at [78, 262] on input "Văn phòng [GEOGRAPHIC_DATA]" at bounding box center [72, 260] width 11 height 11
checkbox input "true"
click at [92, 525] on span "Lọc" at bounding box center [86, 532] width 16 height 15
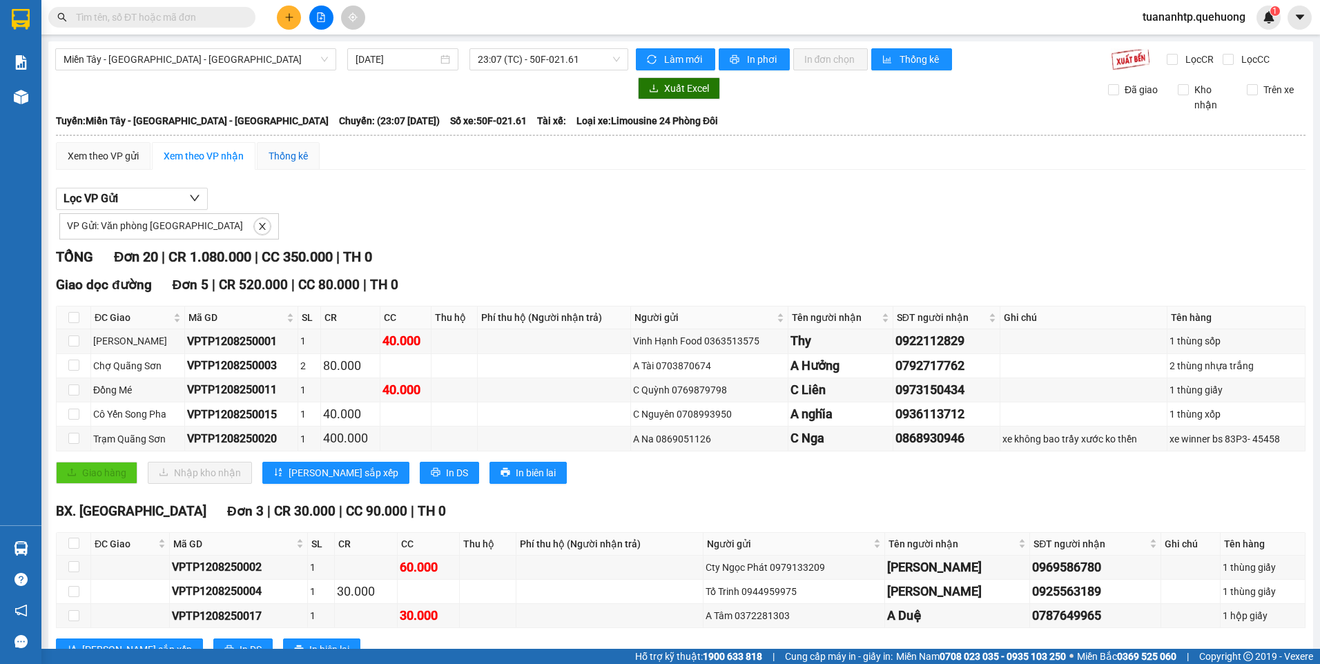
click at [289, 157] on div "Thống kê" at bounding box center [288, 155] width 39 height 15
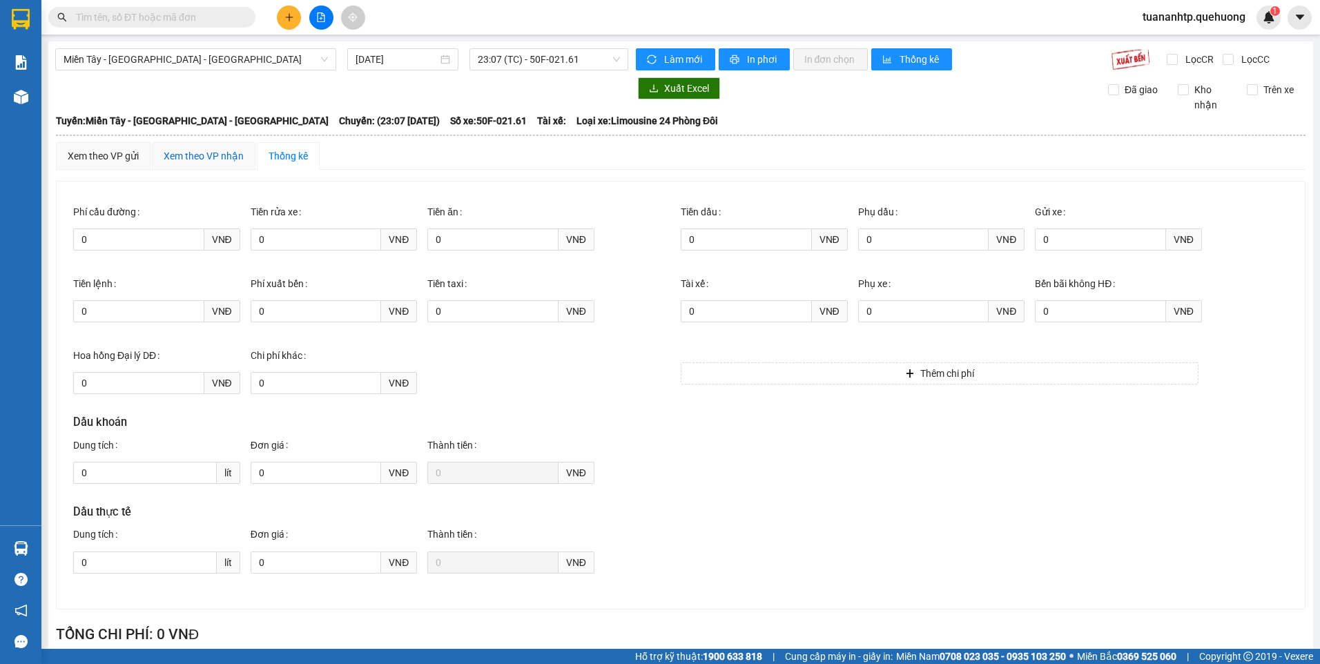
click at [206, 154] on div "Xem theo VP nhận" at bounding box center [204, 155] width 80 height 15
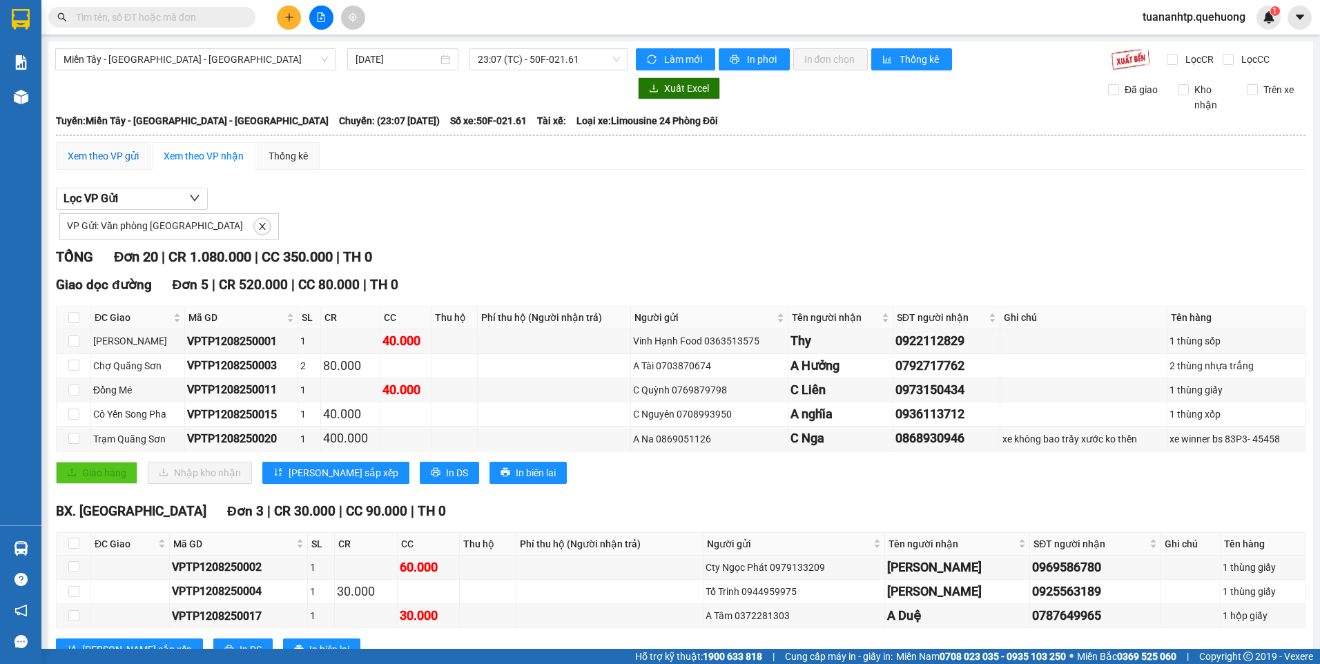
click at [99, 155] on div "Xem theo VP gửi" at bounding box center [103, 155] width 71 height 15
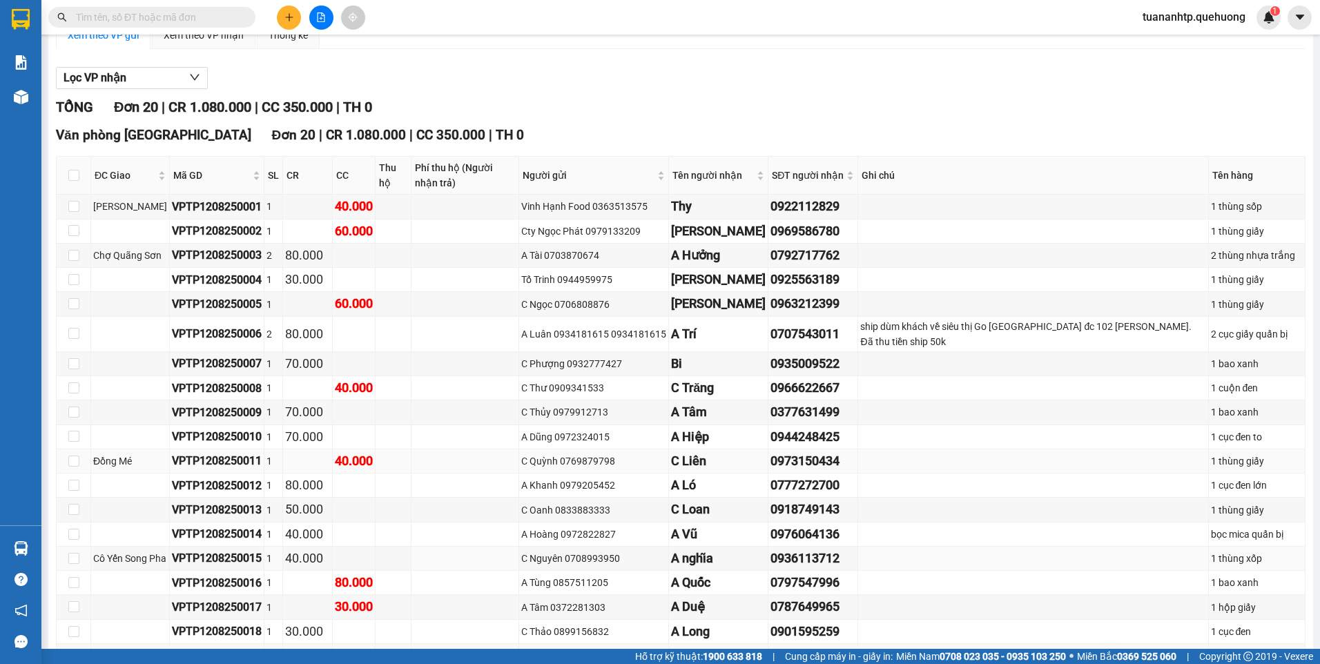
scroll to position [50, 0]
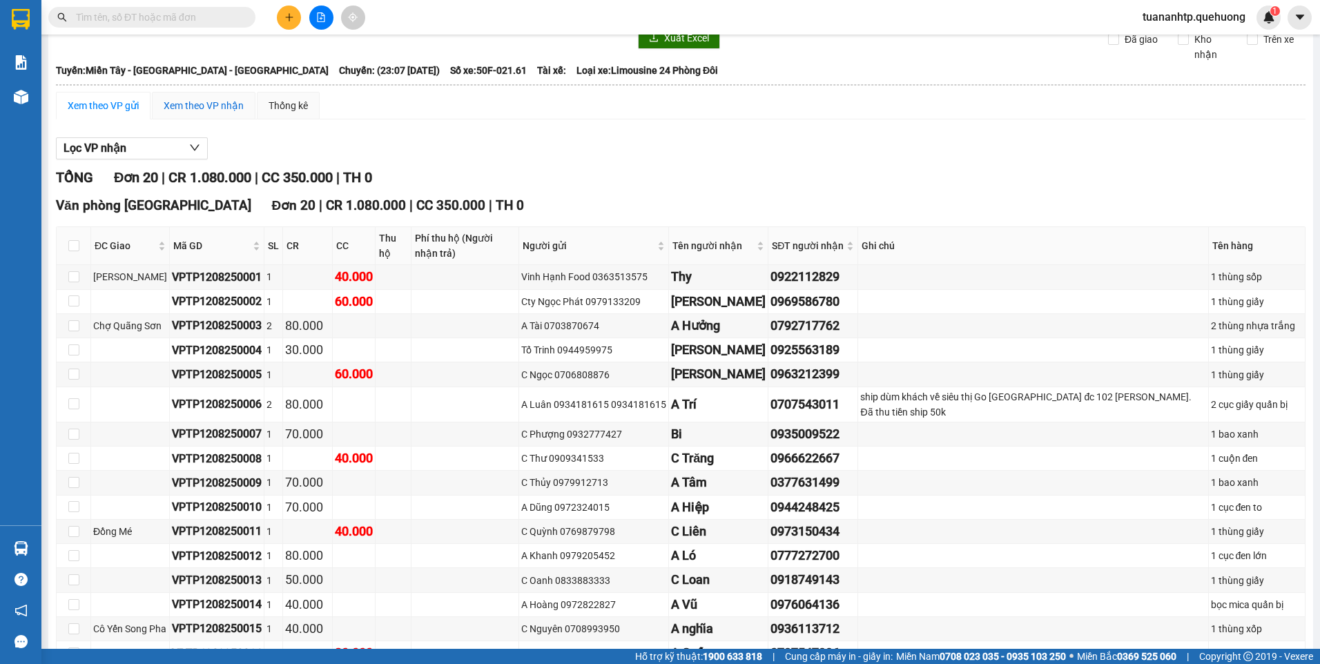
click at [202, 113] on div "Xem theo VP nhận" at bounding box center [204, 105] width 80 height 15
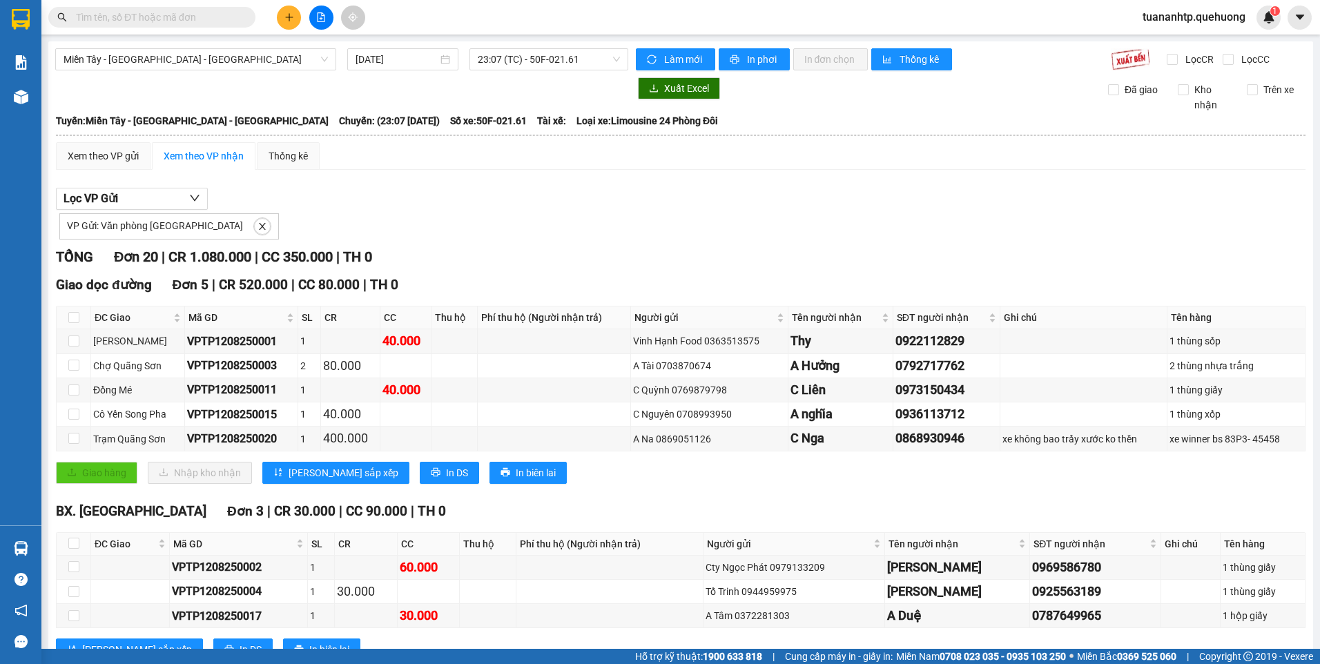
click at [213, 157] on div "Xem theo VP nhận" at bounding box center [204, 155] width 80 height 15
